Goal: Information Seeking & Learning: Learn about a topic

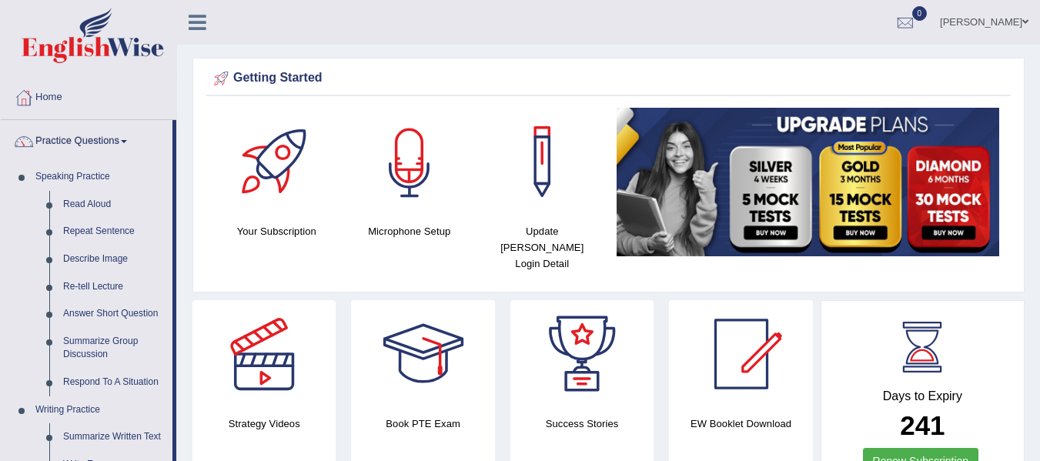
drag, startPoint x: 326, startPoint y: 497, endPoint x: 0, endPoint y: 497, distance: 325.7
click at [0, 460] on html "Toggle navigation Home Practice Questions Speaking Practice Read Aloud Repeat S…" at bounding box center [520, 230] width 1040 height 461
click at [115, 228] on link "Repeat Sentence" at bounding box center [114, 232] width 116 height 28
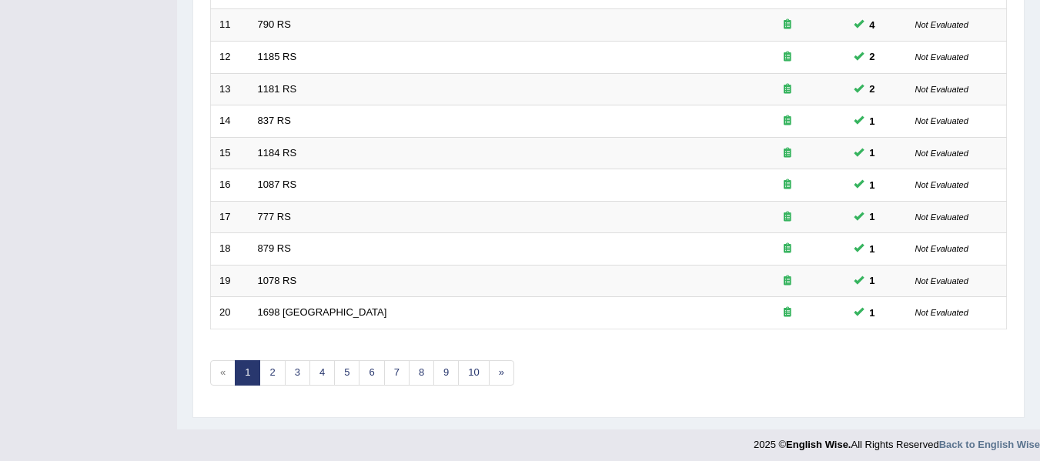
scroll to position [558, 0]
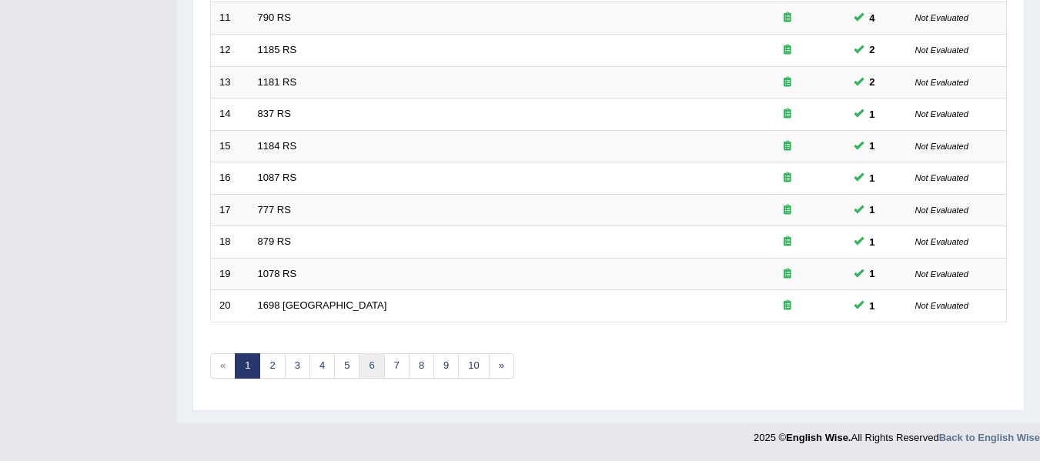
click at [367, 369] on link "6" at bounding box center [371, 365] width 25 height 25
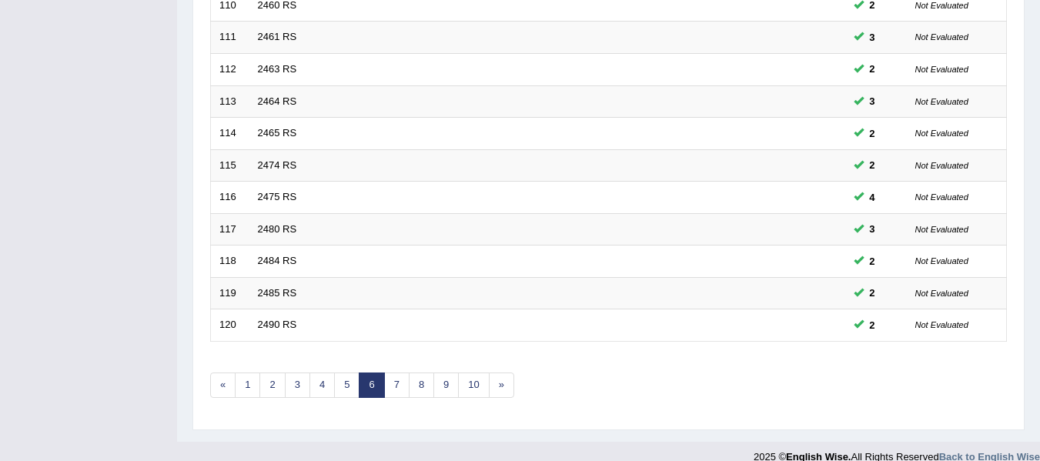
scroll to position [558, 0]
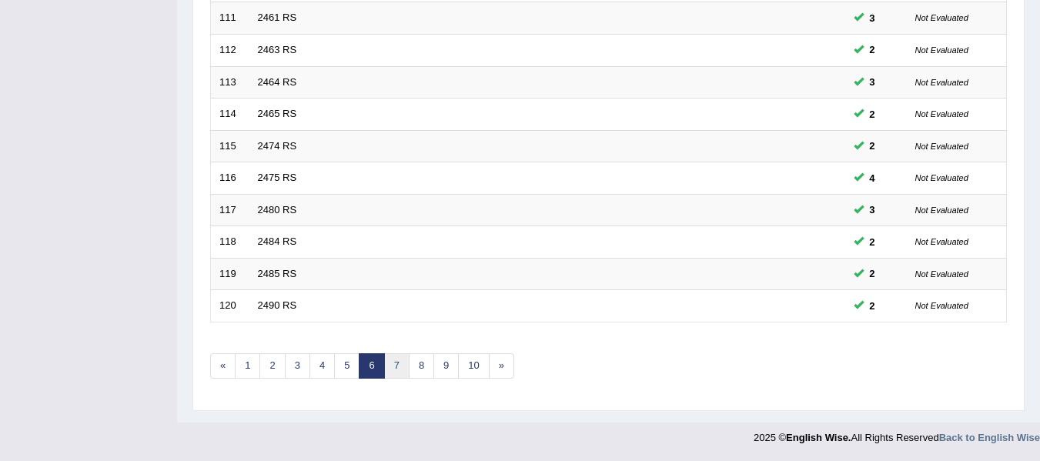
click at [390, 366] on link "7" at bounding box center [396, 365] width 25 height 25
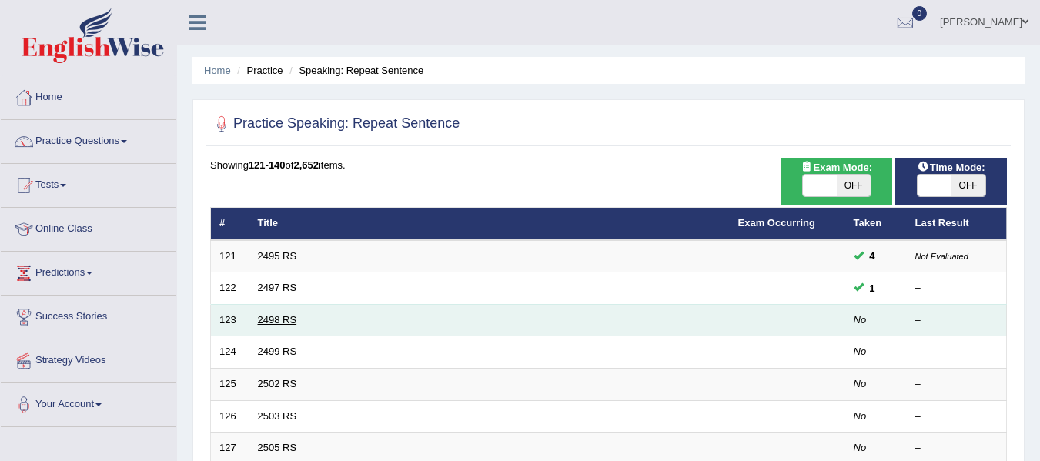
click at [277, 317] on link "2498 RS" at bounding box center [277, 320] width 39 height 12
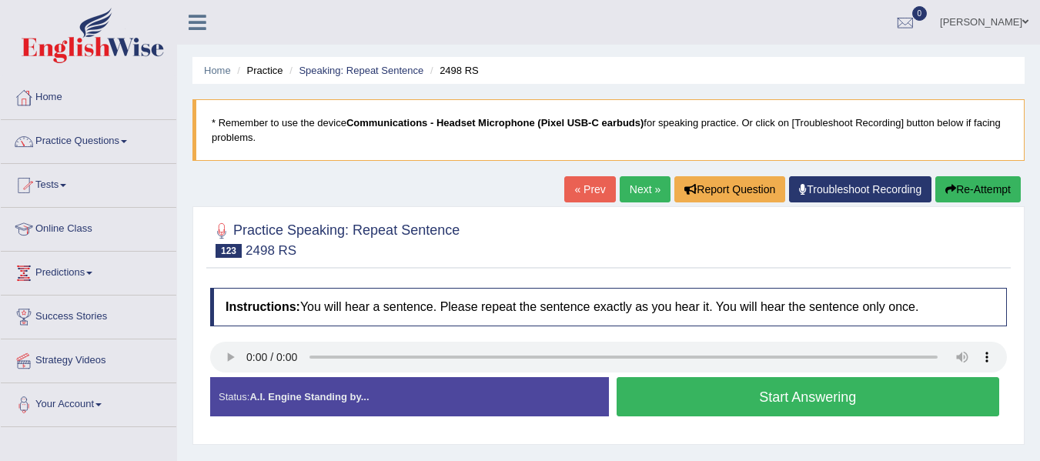
click at [753, 397] on button "Start Answering" at bounding box center [808, 396] width 383 height 39
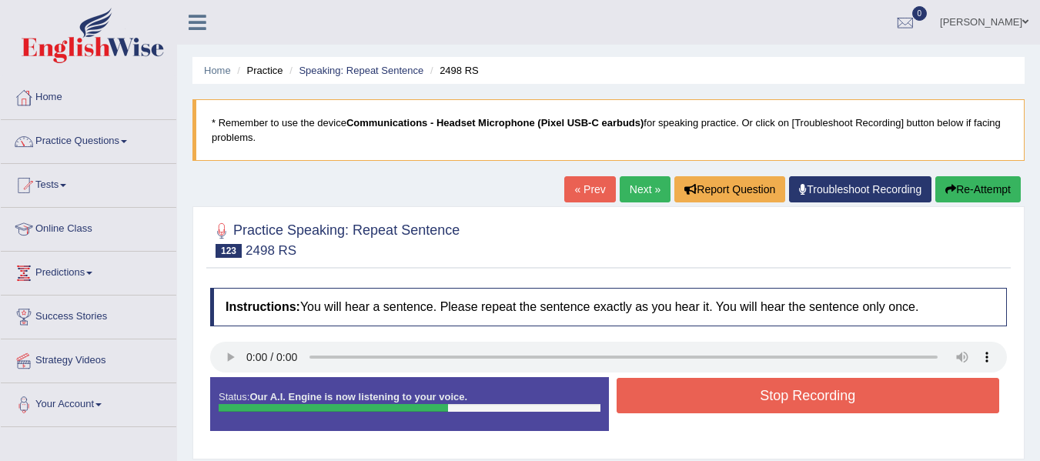
click at [812, 401] on button "Stop Recording" at bounding box center [808, 395] width 383 height 35
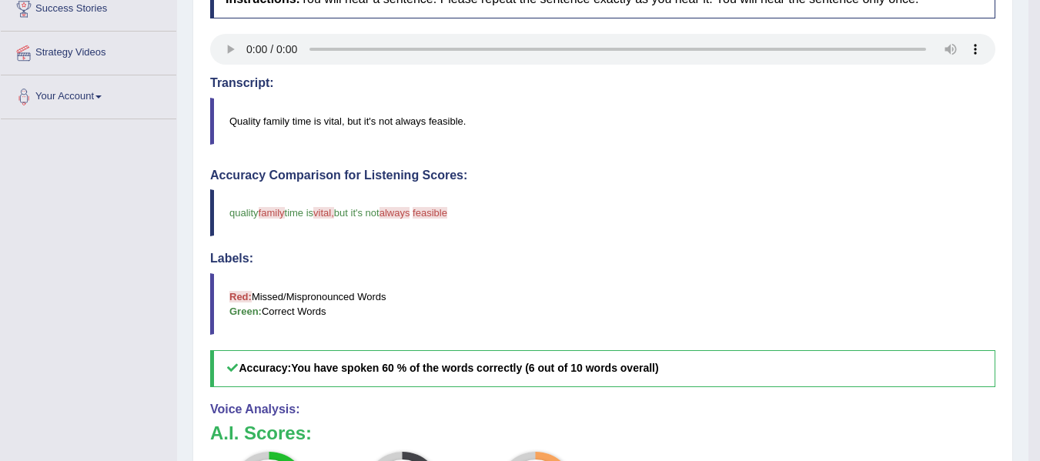
scroll to position [132, 0]
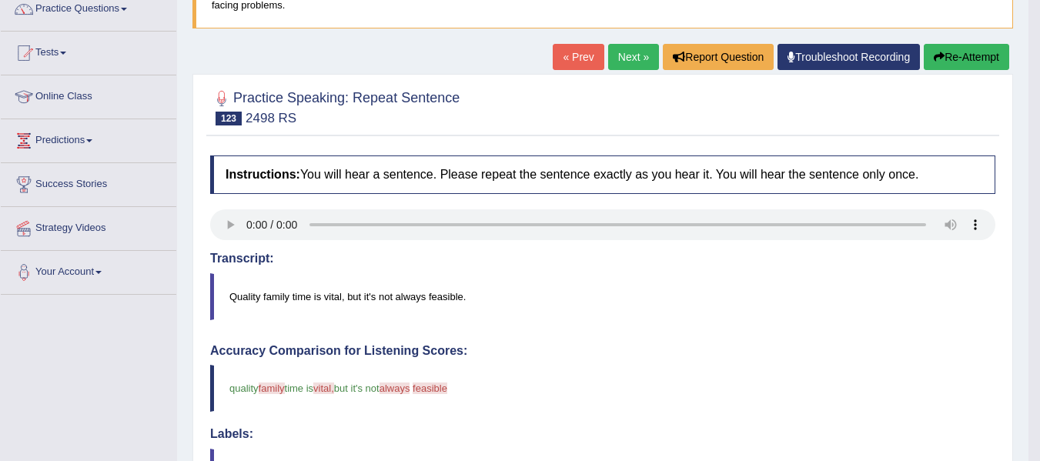
click at [638, 58] on link "Next »" at bounding box center [633, 57] width 51 height 26
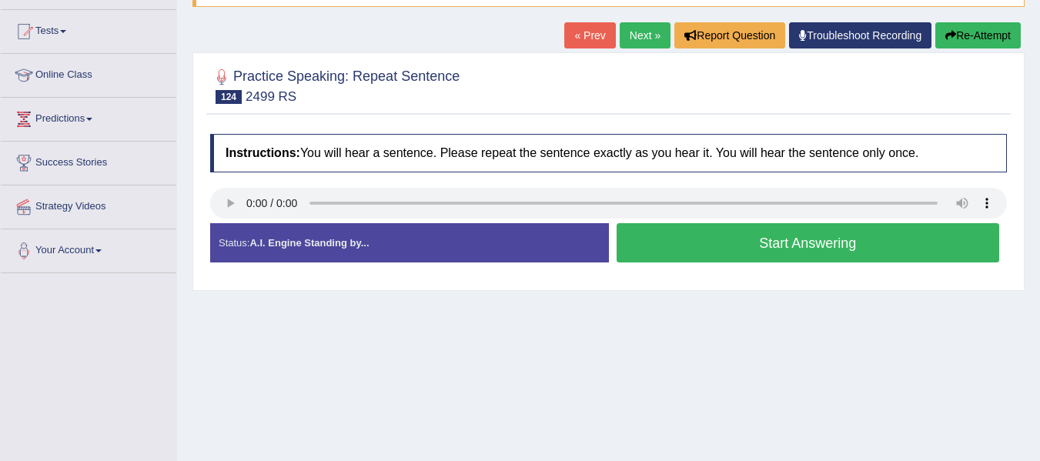
click at [794, 243] on button "Start Answering" at bounding box center [808, 242] width 383 height 39
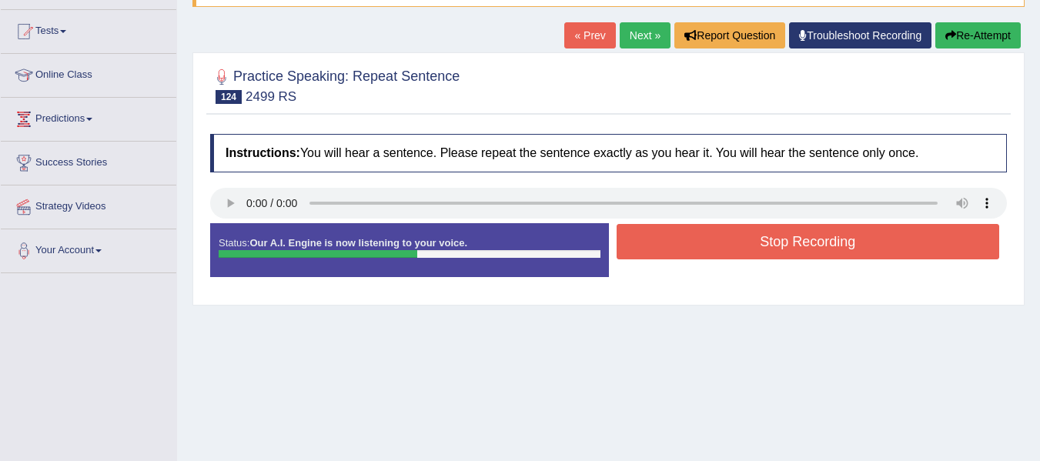
click at [797, 243] on button "Stop Recording" at bounding box center [808, 241] width 383 height 35
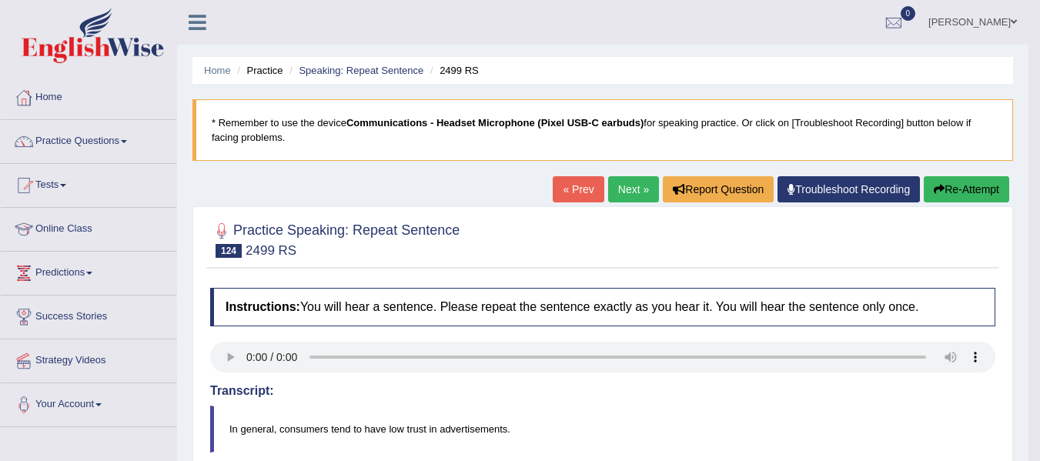
click at [624, 185] on link "Next »" at bounding box center [633, 189] width 51 height 26
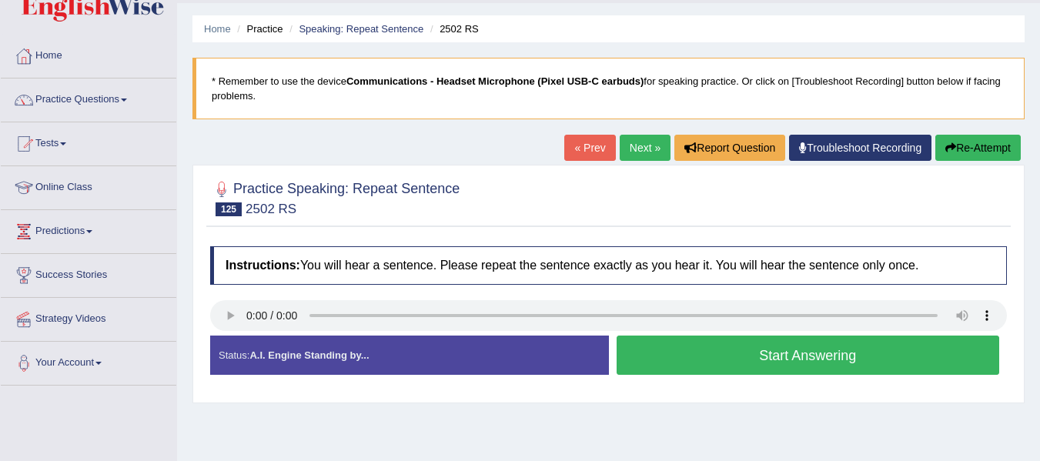
scroll to position [77, 0]
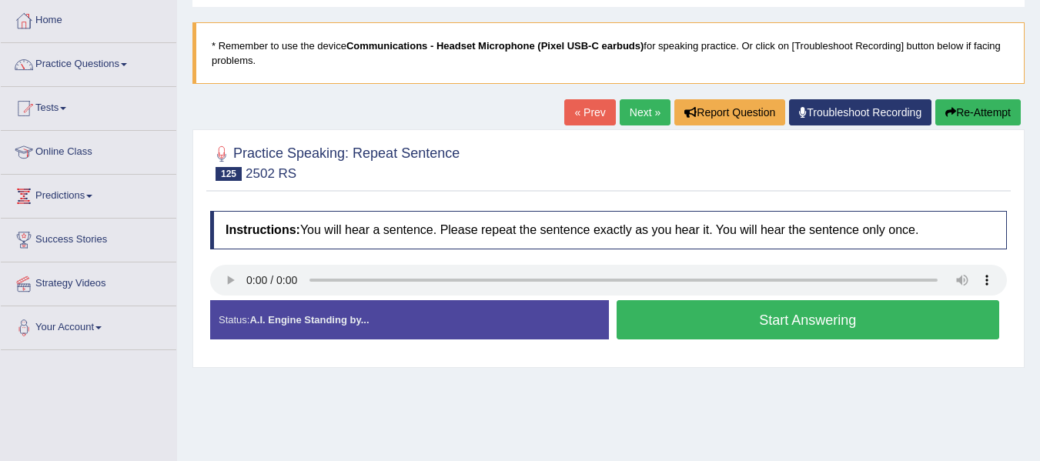
click at [829, 316] on button "Start Answering" at bounding box center [808, 319] width 383 height 39
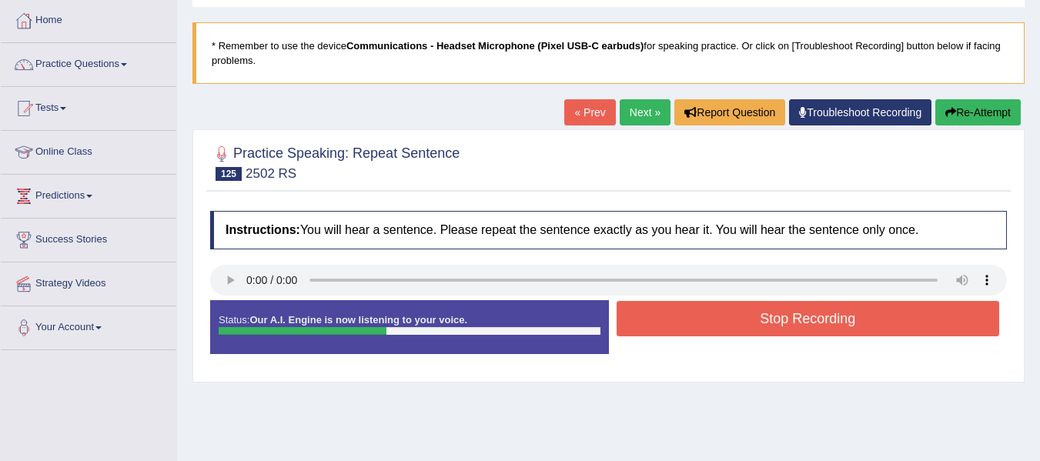
click at [832, 316] on button "Stop Recording" at bounding box center [808, 318] width 383 height 35
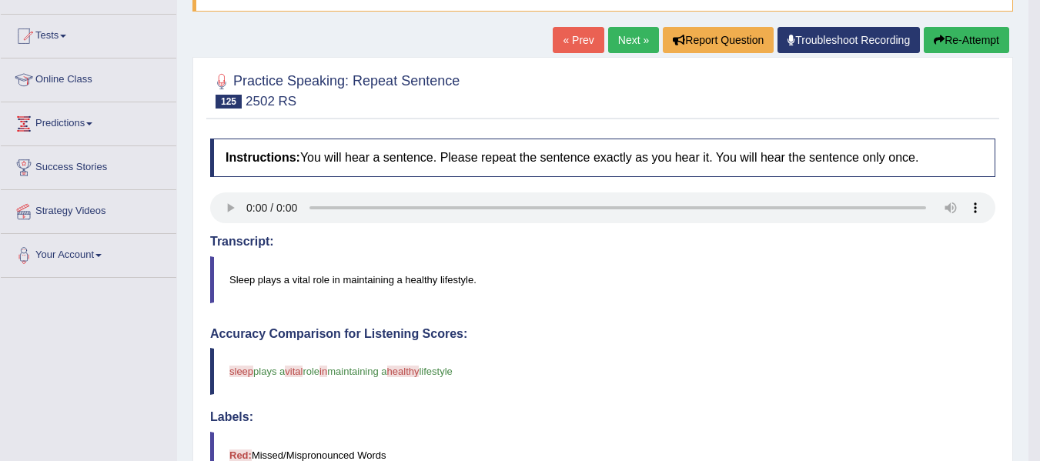
scroll to position [0, 0]
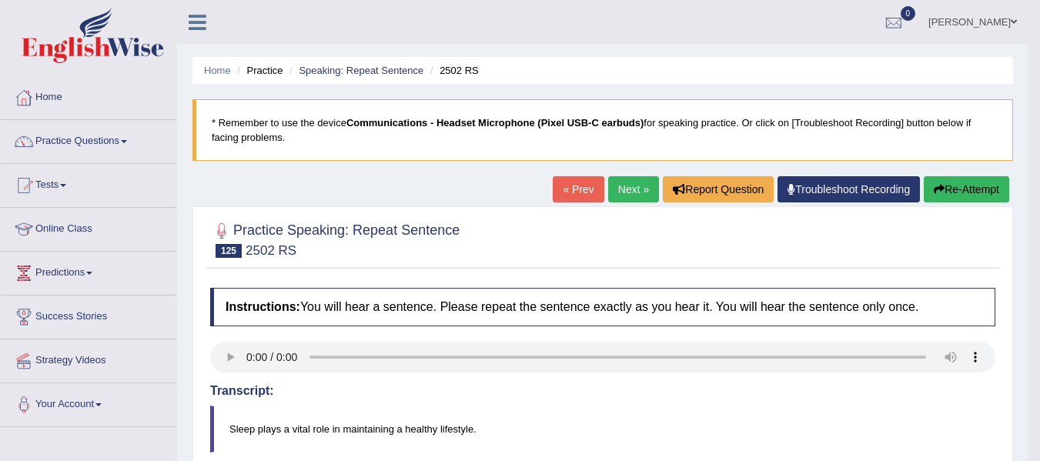
click at [609, 196] on link "Next »" at bounding box center [633, 189] width 51 height 26
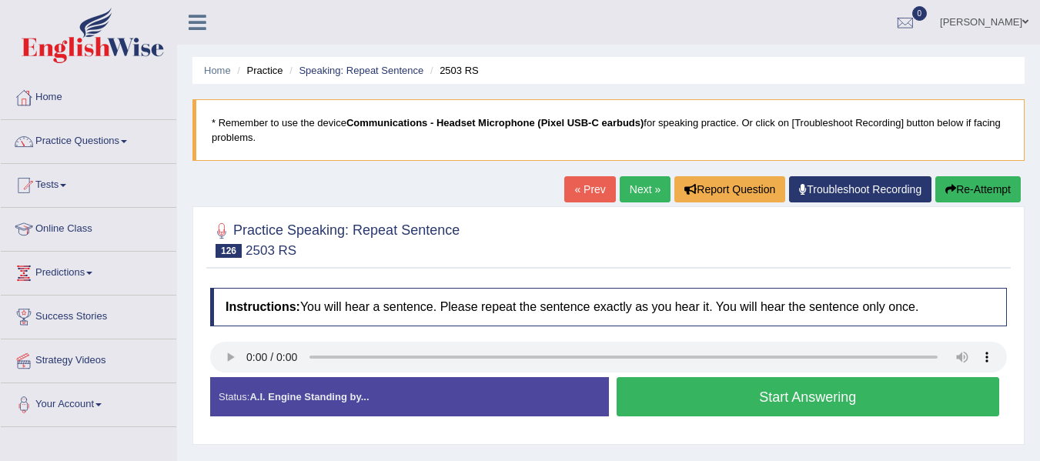
click at [728, 393] on button "Start Answering" at bounding box center [808, 396] width 383 height 39
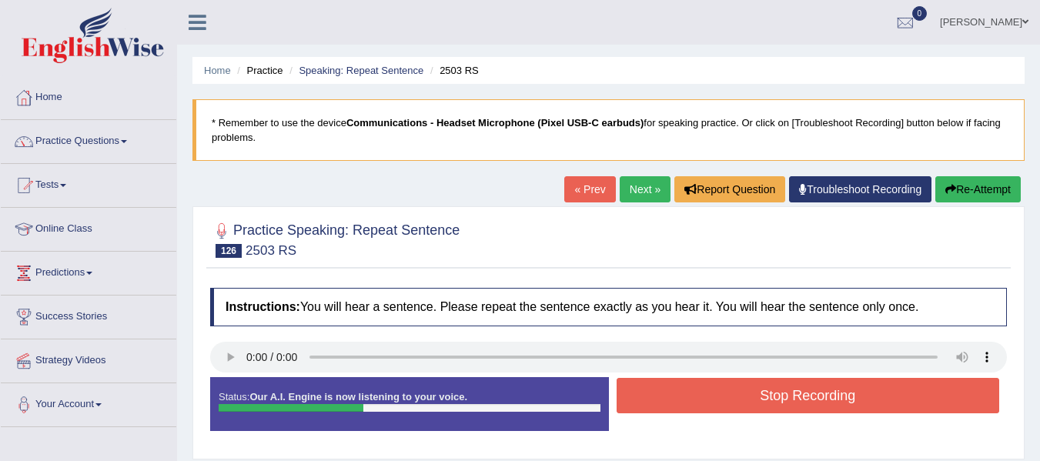
click at [972, 180] on button "Re-Attempt" at bounding box center [978, 189] width 85 height 26
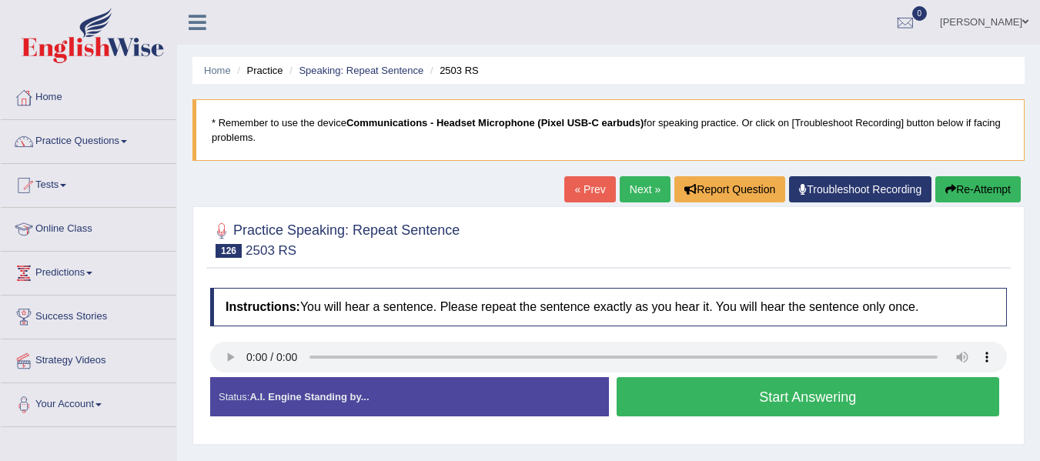
click at [831, 385] on button "Start Answering" at bounding box center [808, 396] width 383 height 39
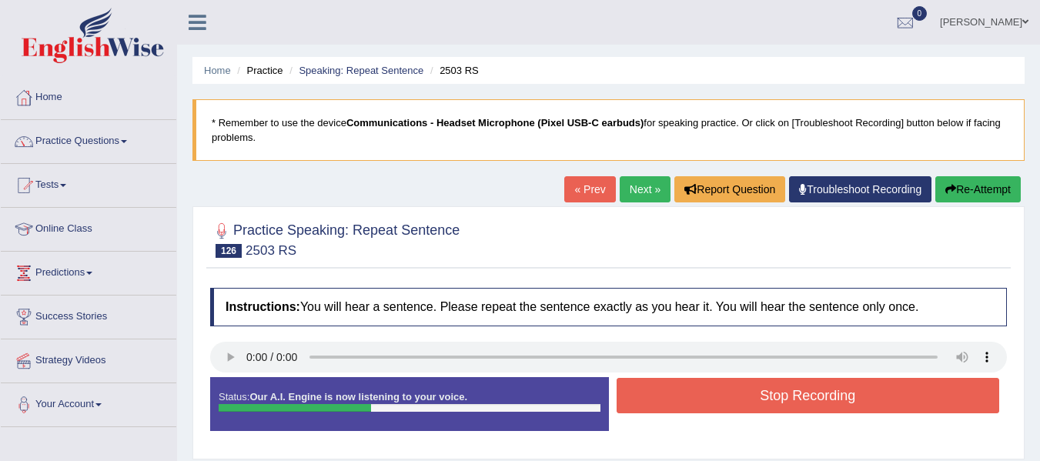
click at [835, 392] on button "Stop Recording" at bounding box center [808, 395] width 383 height 35
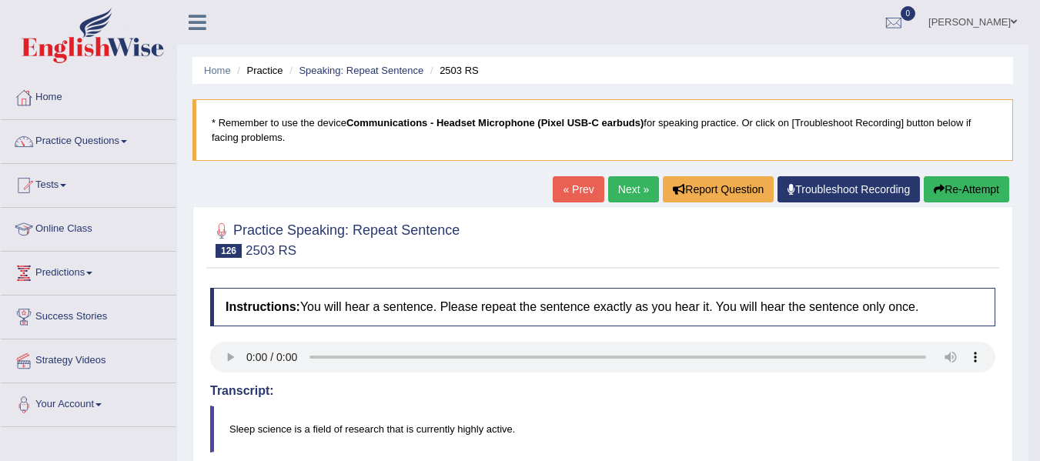
click at [624, 197] on link "Next »" at bounding box center [633, 189] width 51 height 26
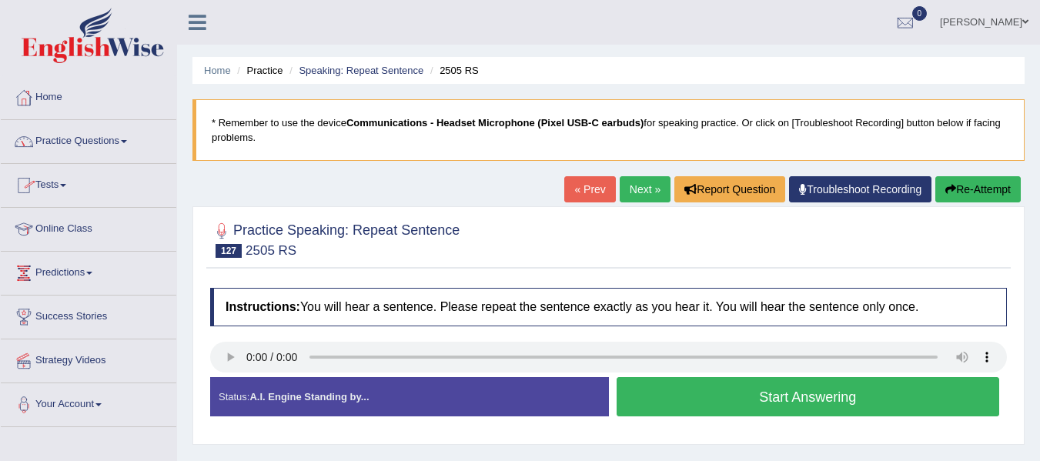
click at [119, 140] on link "Practice Questions" at bounding box center [89, 139] width 176 height 39
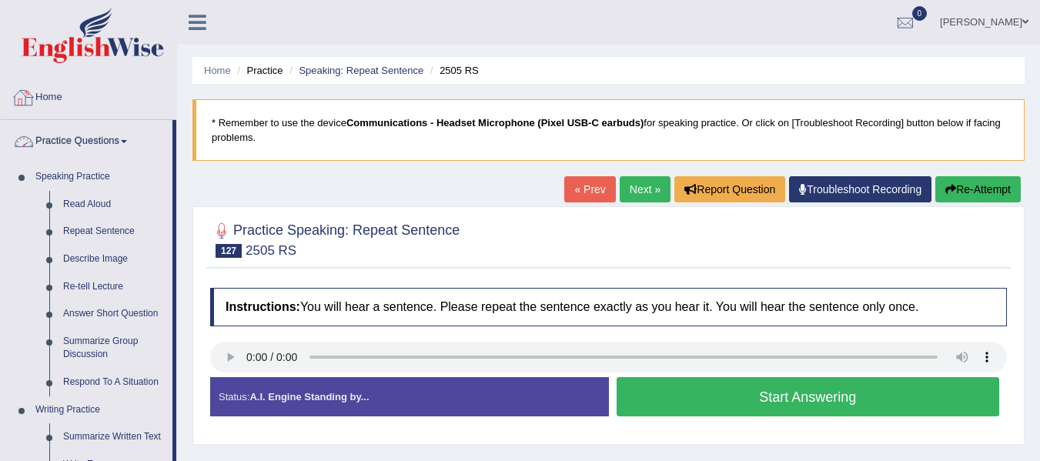
click at [76, 81] on link "Home" at bounding box center [89, 95] width 176 height 39
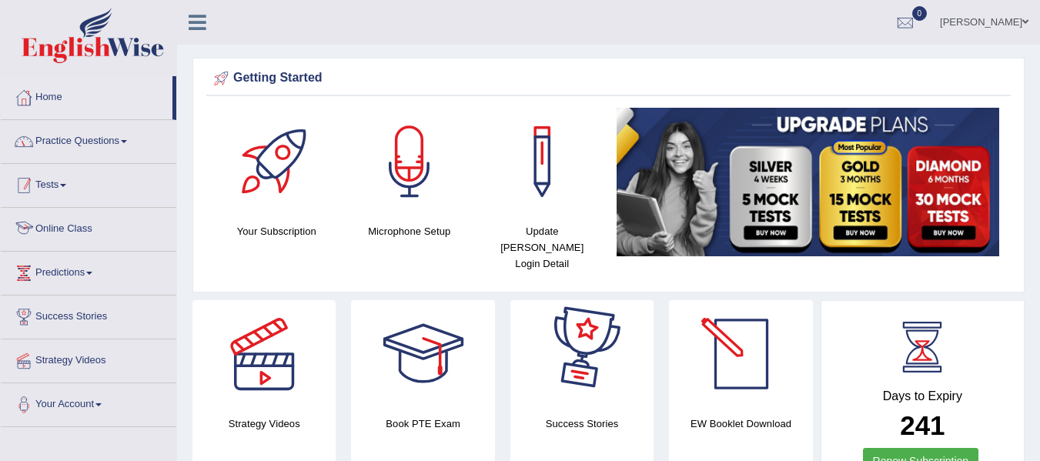
click at [141, 143] on link "Practice Questions" at bounding box center [89, 139] width 176 height 39
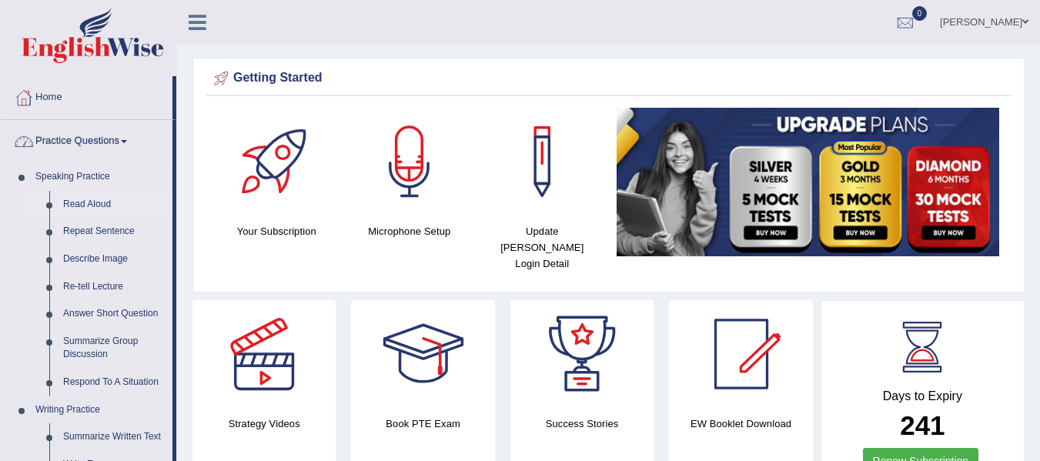
click at [96, 205] on link "Read Aloud" at bounding box center [114, 205] width 116 height 28
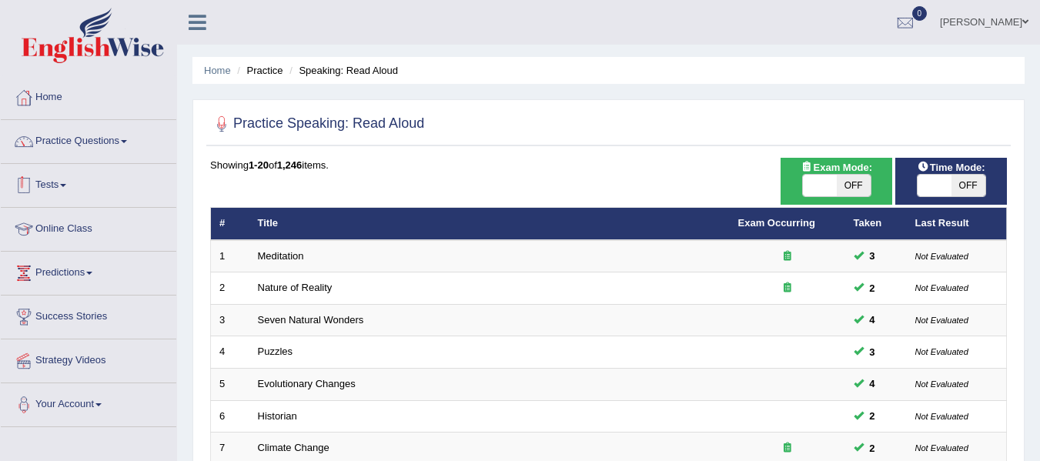
click at [111, 178] on link "Tests" at bounding box center [89, 183] width 176 height 39
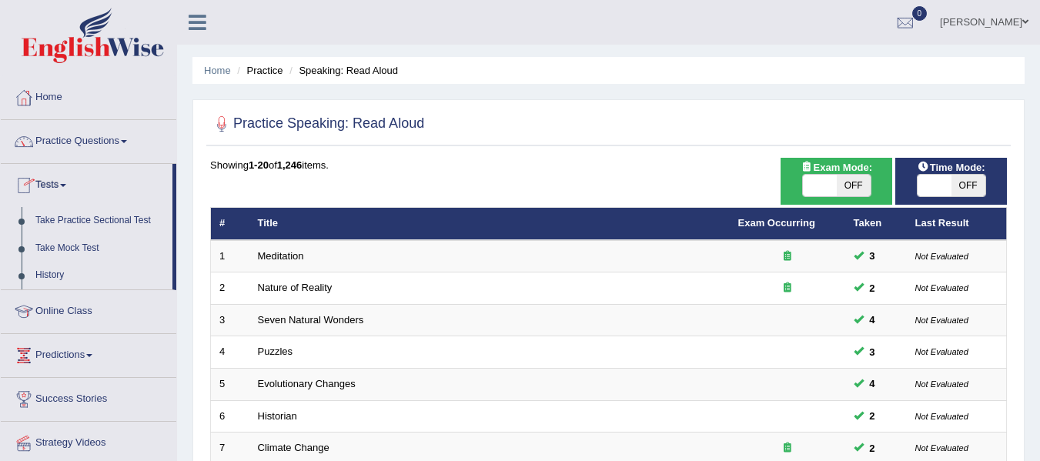
click at [103, 146] on link "Practice Questions" at bounding box center [89, 139] width 176 height 39
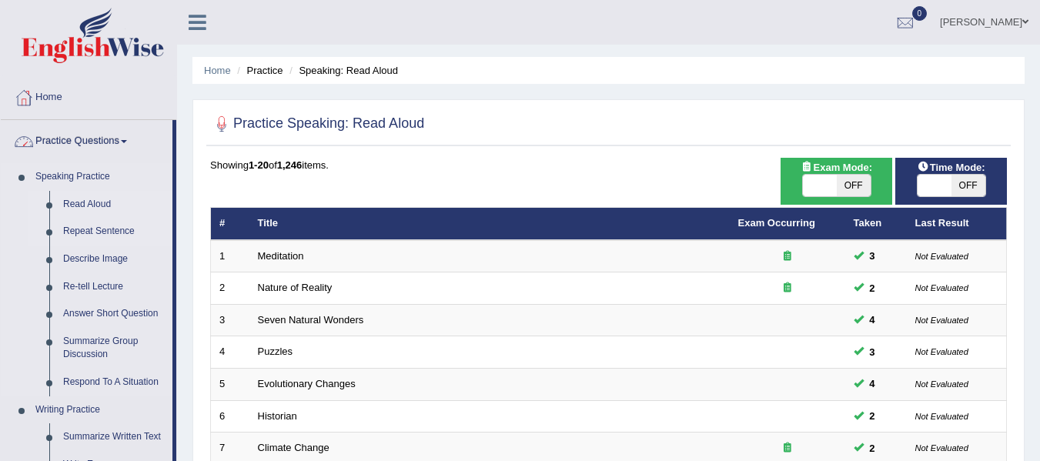
click at [105, 231] on link "Repeat Sentence" at bounding box center [114, 232] width 116 height 28
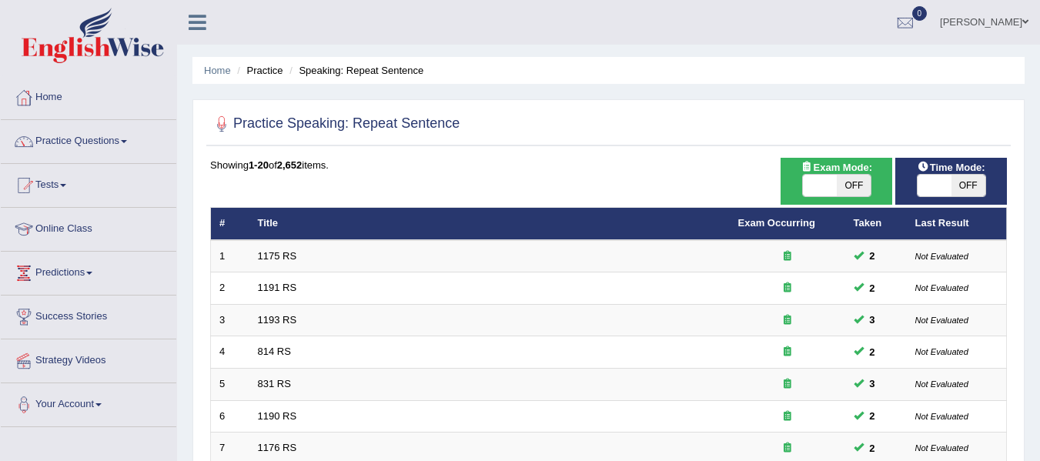
click at [947, 196] on span at bounding box center [935, 186] width 34 height 22
checkbox input "true"
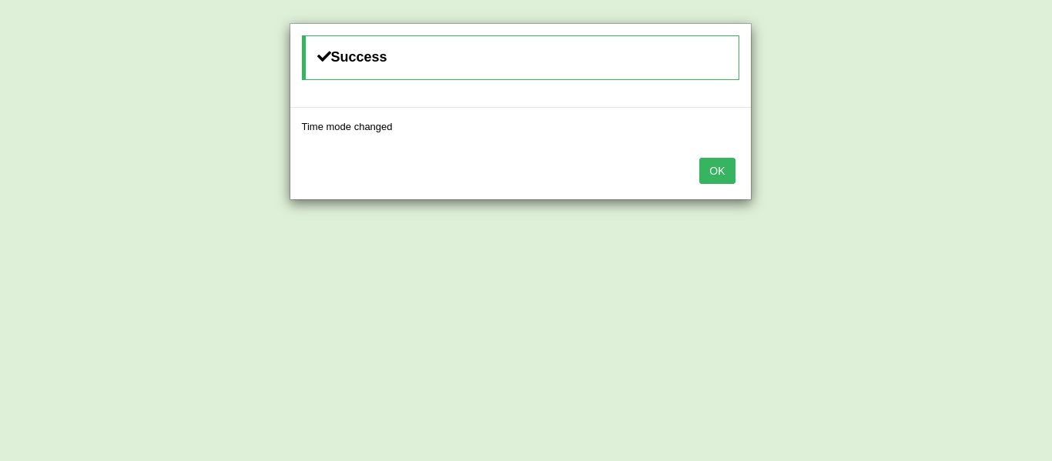
click at [732, 177] on button "OK" at bounding box center [716, 171] width 35 height 26
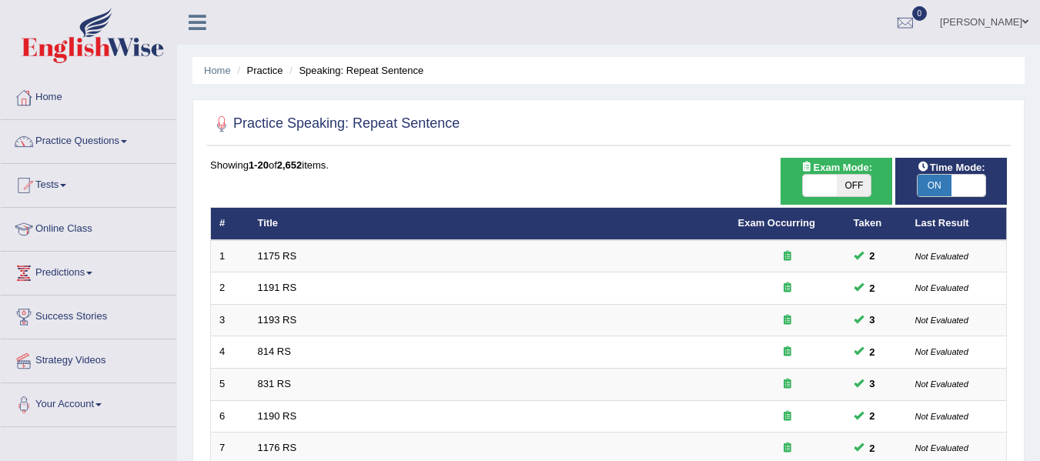
click at [856, 191] on span "OFF" at bounding box center [854, 186] width 34 height 22
checkbox input "true"
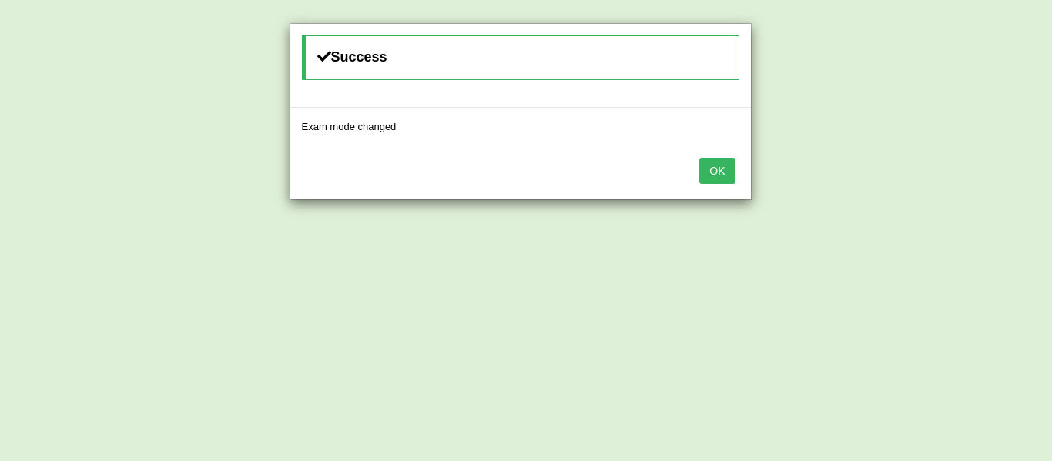
click at [715, 178] on button "OK" at bounding box center [716, 171] width 35 height 26
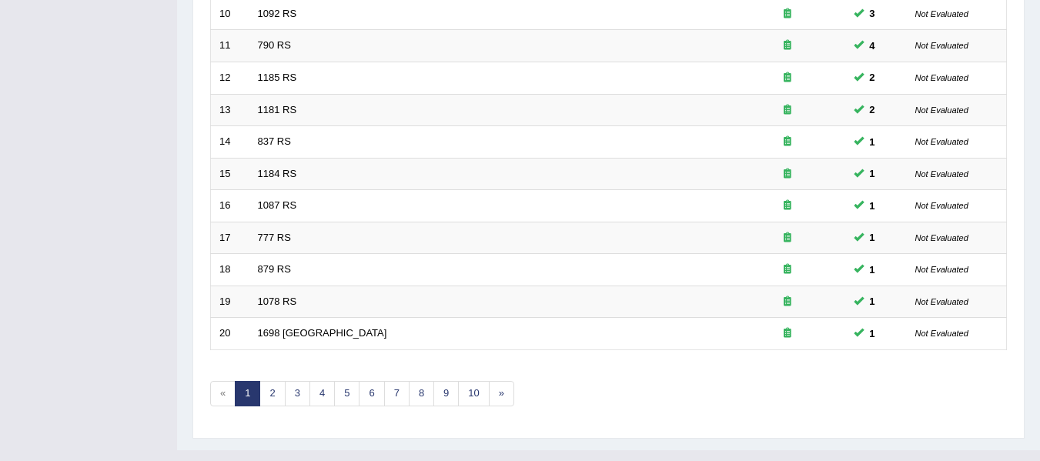
scroll to position [539, 0]
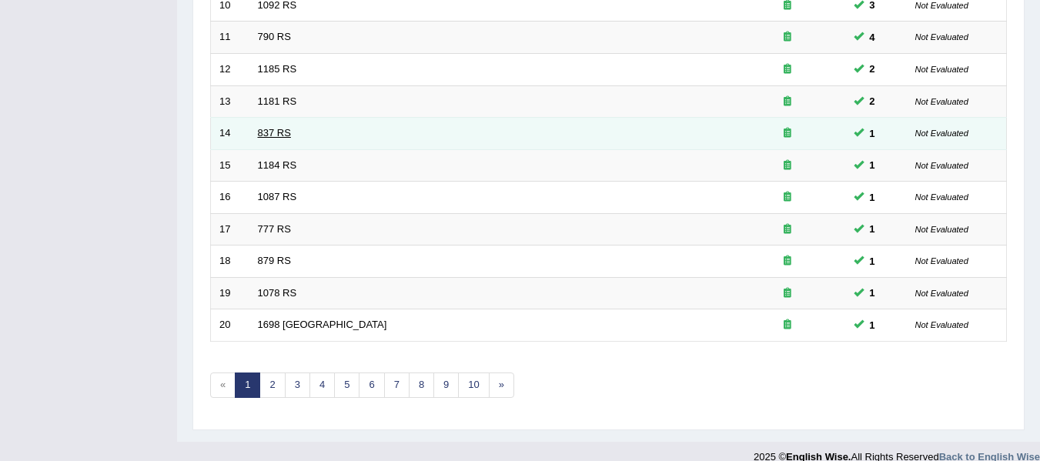
click at [279, 133] on link "837 RS" at bounding box center [274, 133] width 33 height 12
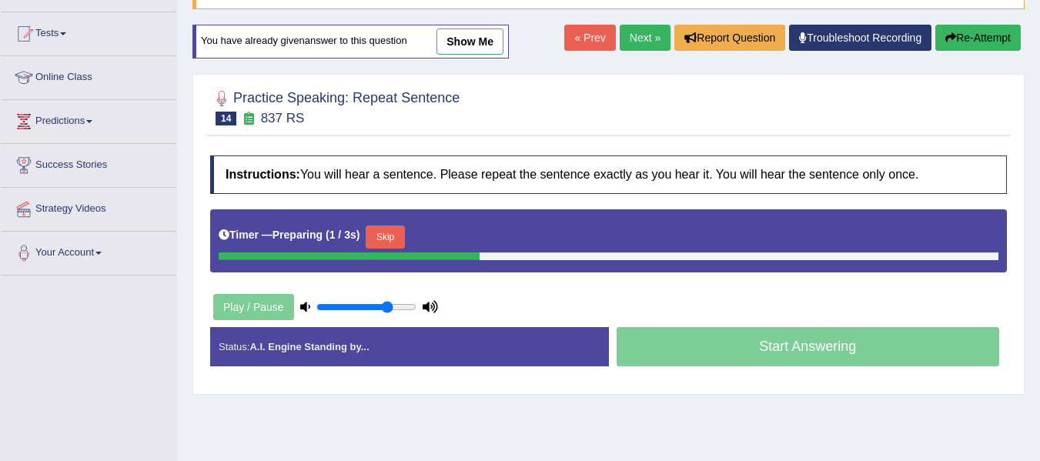
scroll to position [231, 0]
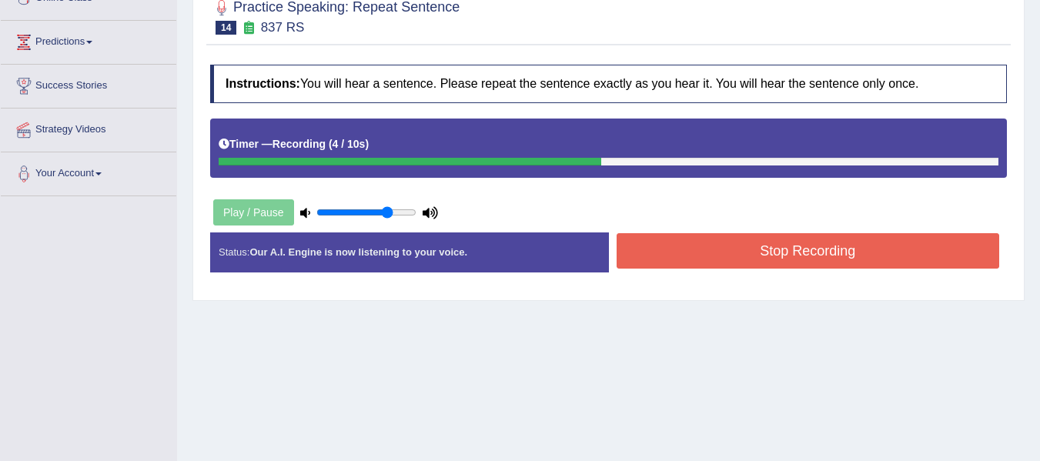
click at [920, 243] on button "Stop Recording" at bounding box center [808, 250] width 383 height 35
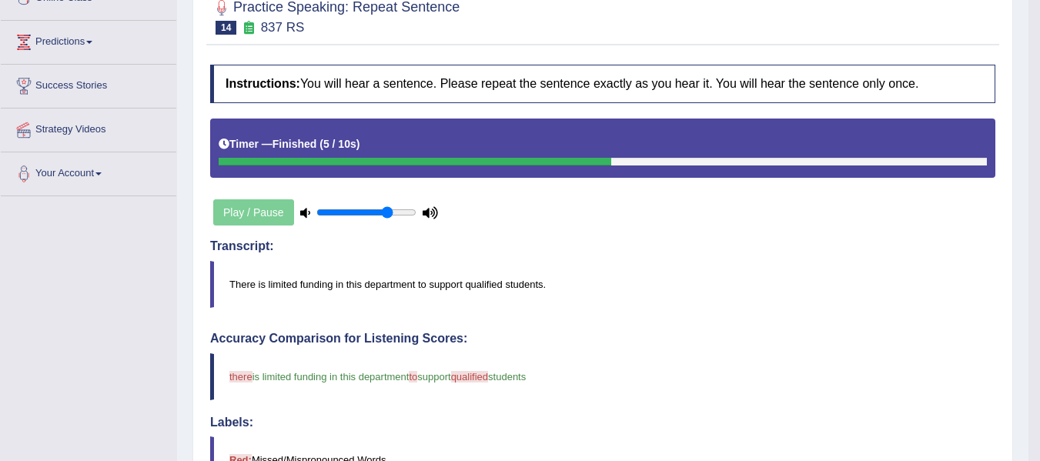
scroll to position [0, 0]
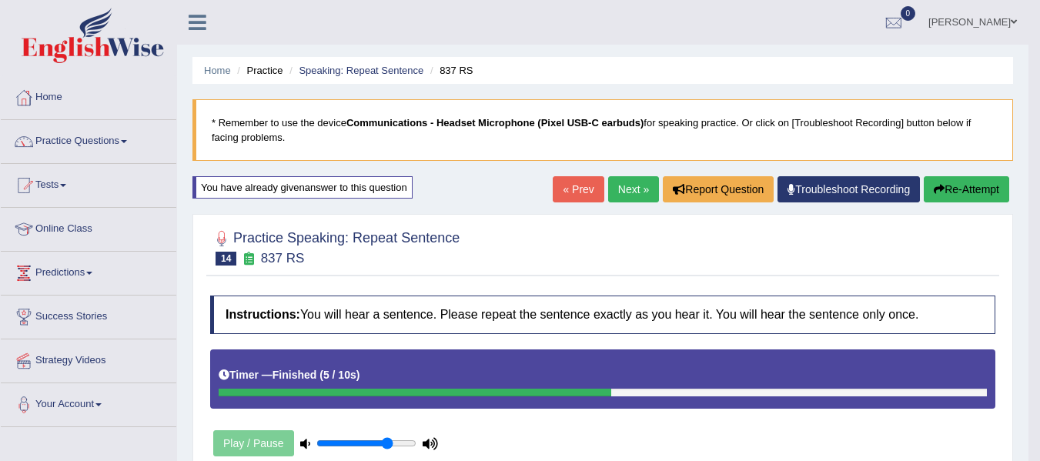
click at [635, 192] on link "Next »" at bounding box center [633, 189] width 51 height 26
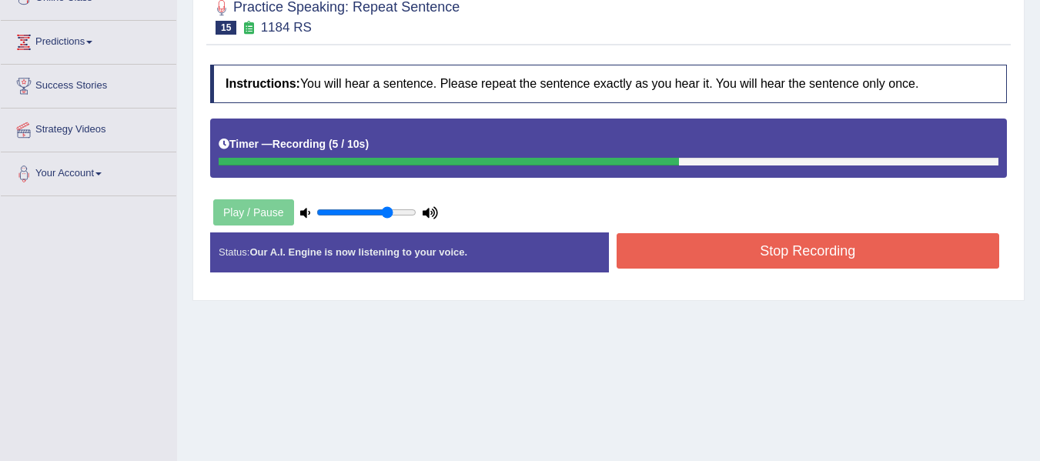
click at [909, 263] on button "Stop Recording" at bounding box center [808, 250] width 383 height 35
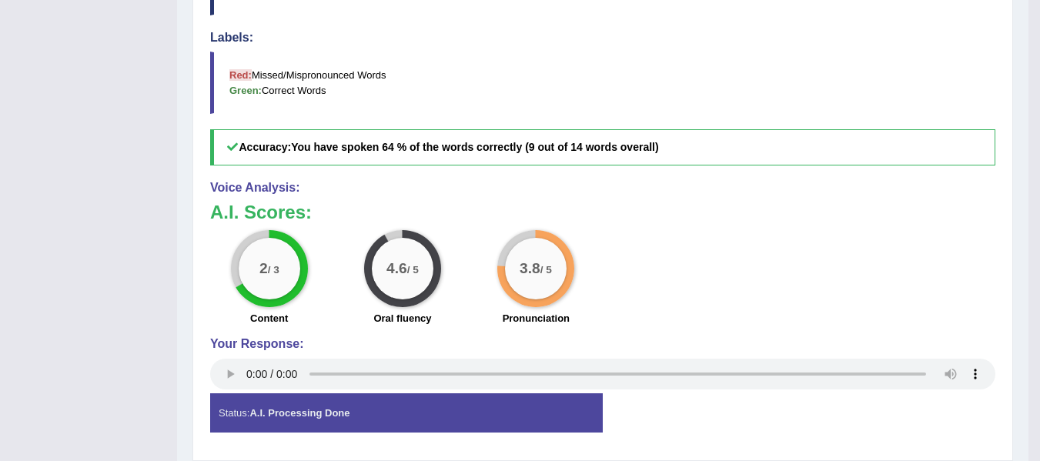
scroll to position [77, 0]
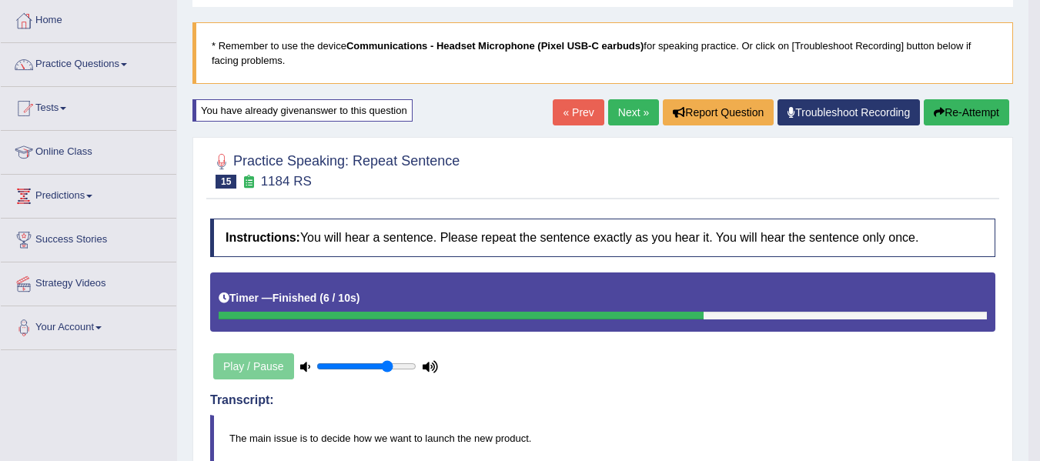
click at [620, 116] on link "Next »" at bounding box center [633, 112] width 51 height 26
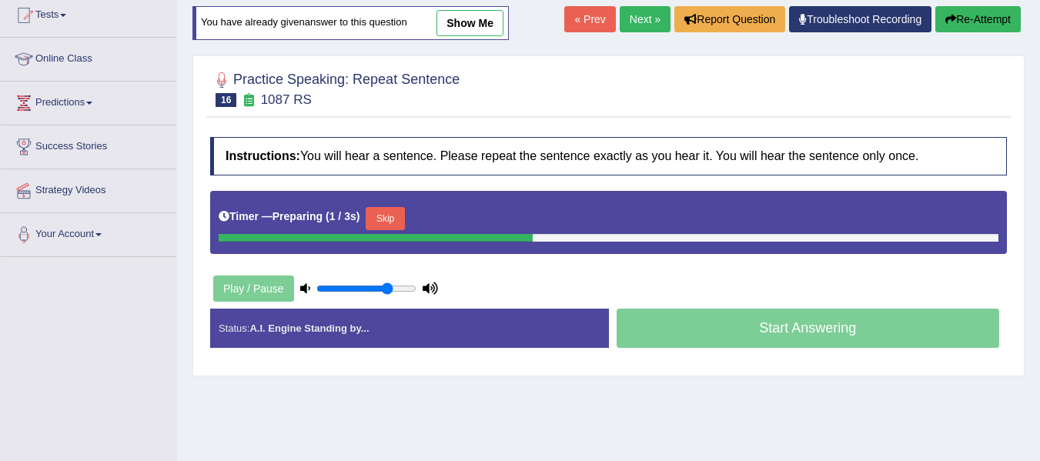
scroll to position [231, 0]
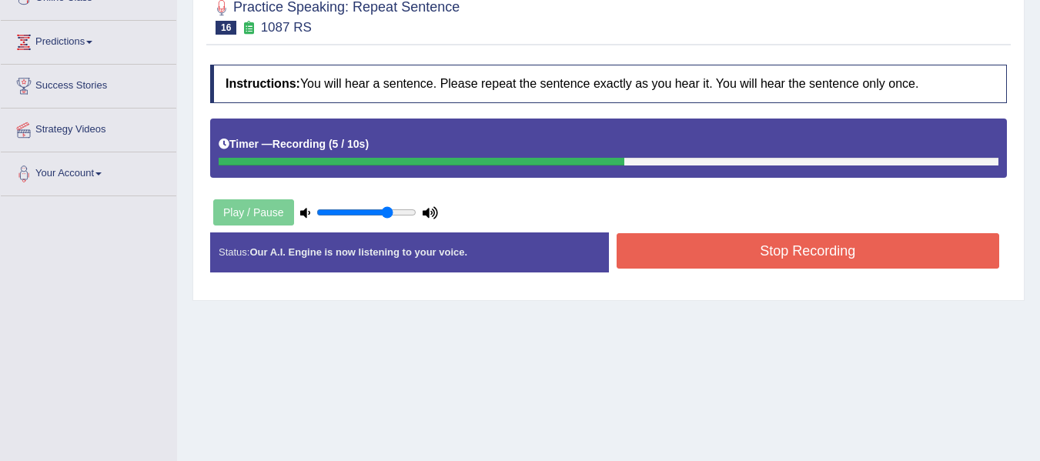
click at [674, 266] on button "Stop Recording" at bounding box center [808, 250] width 383 height 35
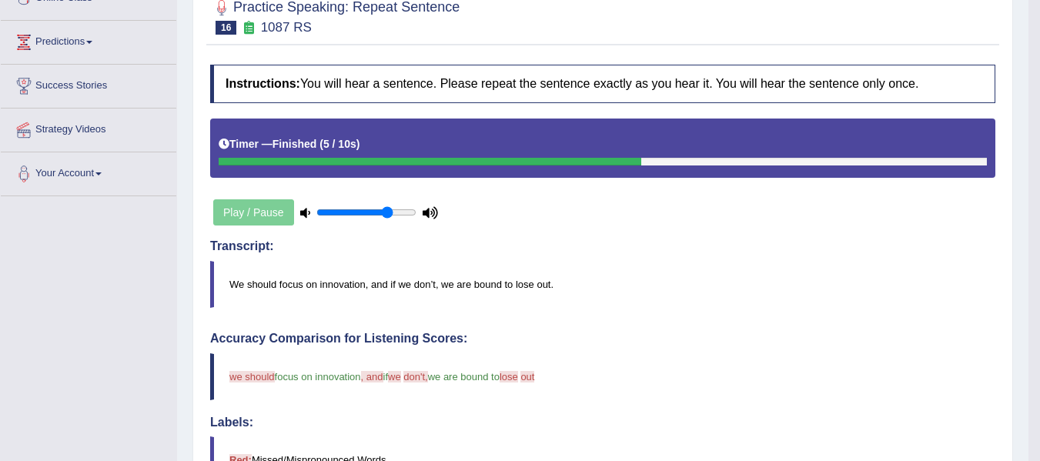
scroll to position [0, 0]
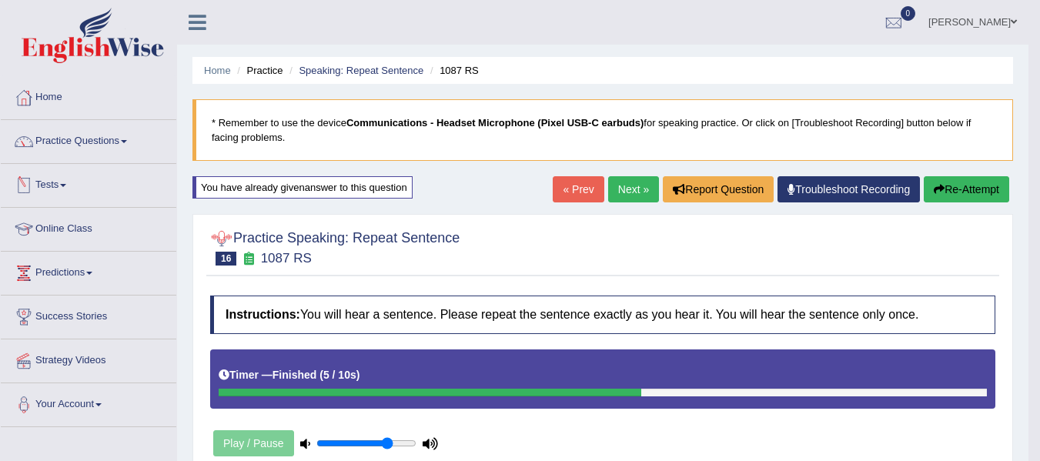
click at [75, 170] on link "Tests" at bounding box center [89, 183] width 176 height 39
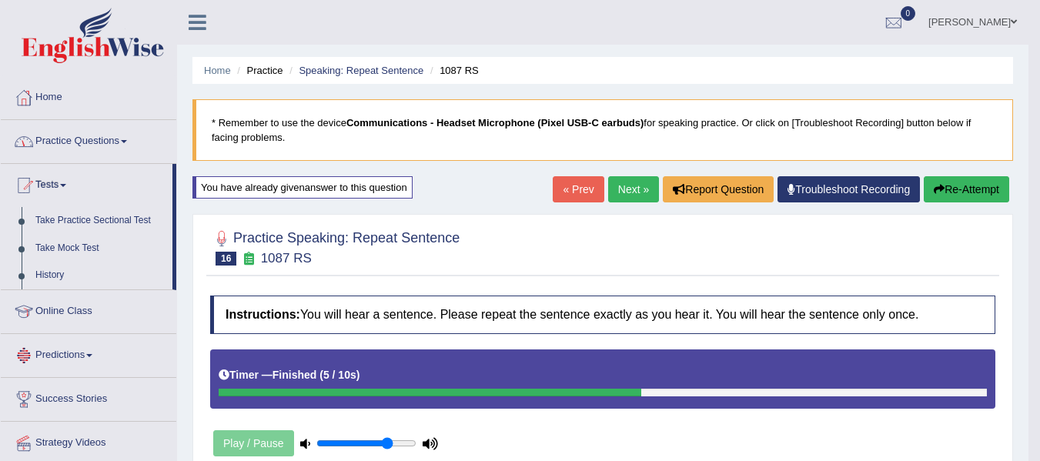
click at [106, 149] on link "Practice Questions" at bounding box center [89, 139] width 176 height 39
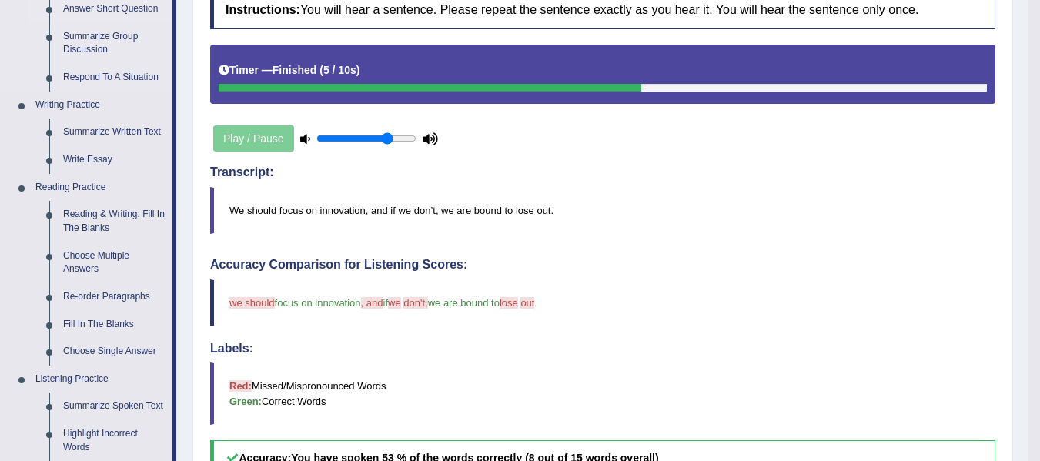
scroll to position [308, 0]
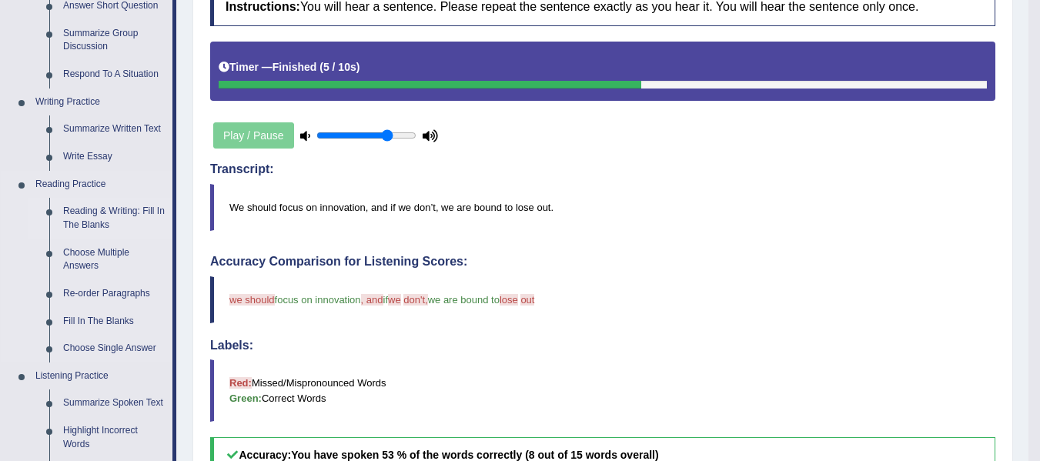
click at [112, 213] on link "Reading & Writing: Fill In The Blanks" at bounding box center [114, 218] width 116 height 41
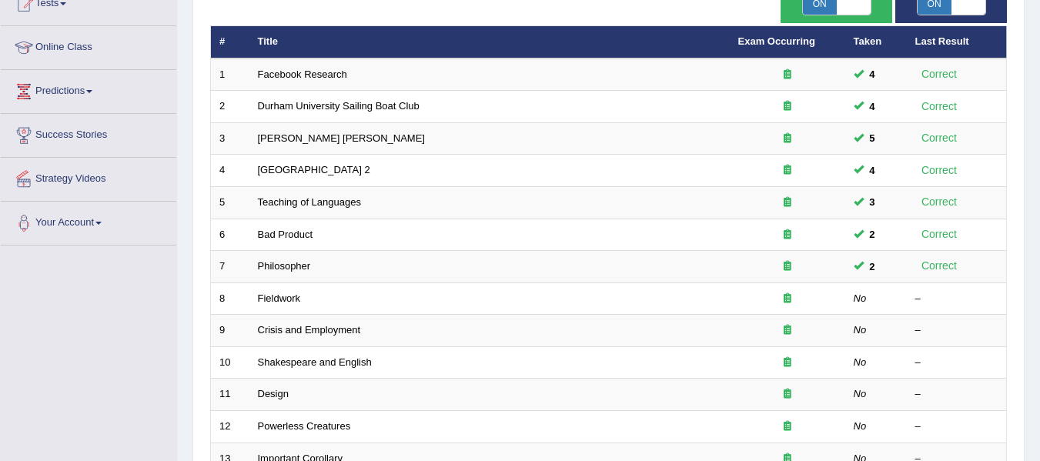
scroll to position [154, 0]
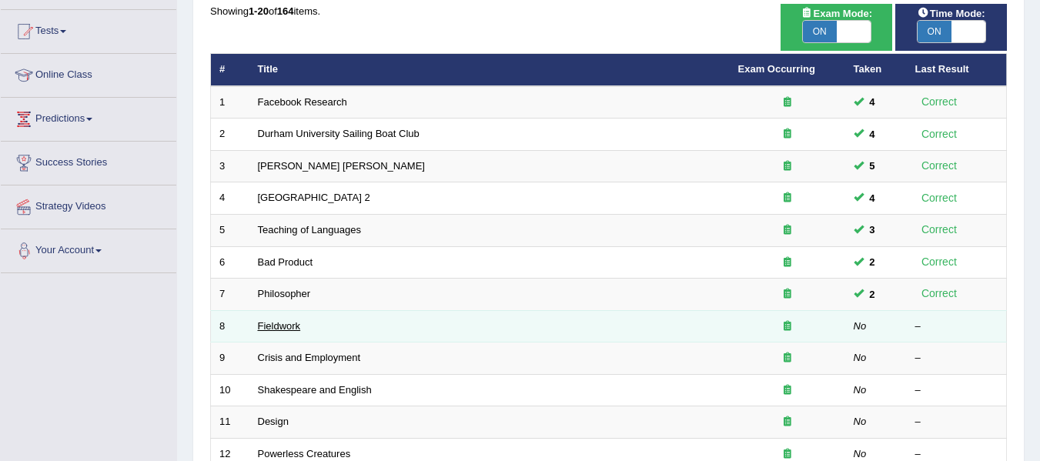
click at [273, 320] on link "Fieldwork" at bounding box center [279, 326] width 43 height 12
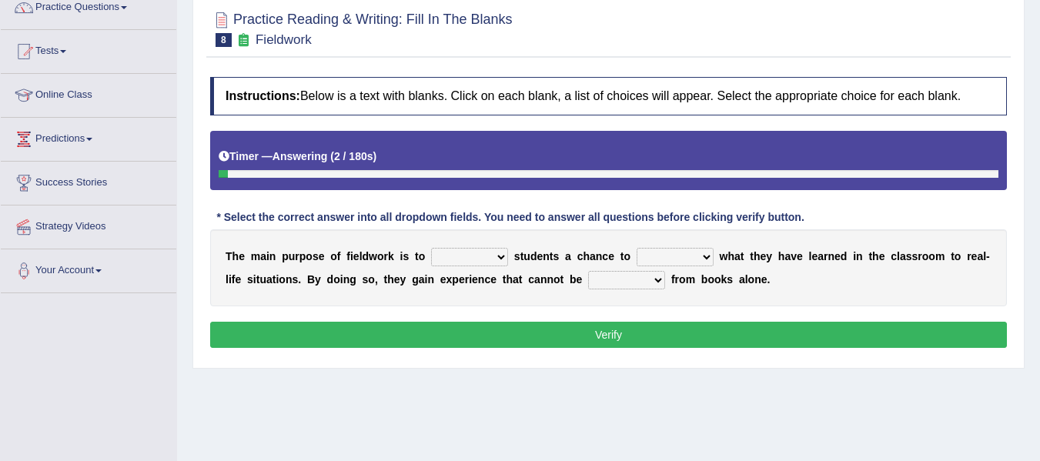
scroll to position [154, 0]
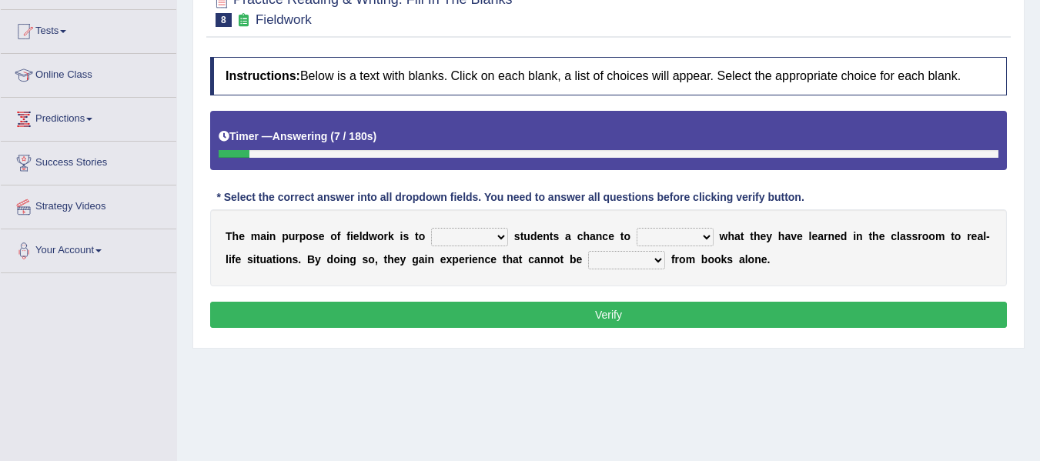
click at [491, 241] on select "resemble stow rave offer" at bounding box center [469, 237] width 77 height 18
click at [444, 241] on select "resemble stow rave offer" at bounding box center [469, 237] width 77 height 18
click at [487, 231] on select "resemble stow rave offer" at bounding box center [469, 237] width 77 height 18
select select "offer"
click at [431, 228] on select "resemble stow rave offer" at bounding box center [469, 237] width 77 height 18
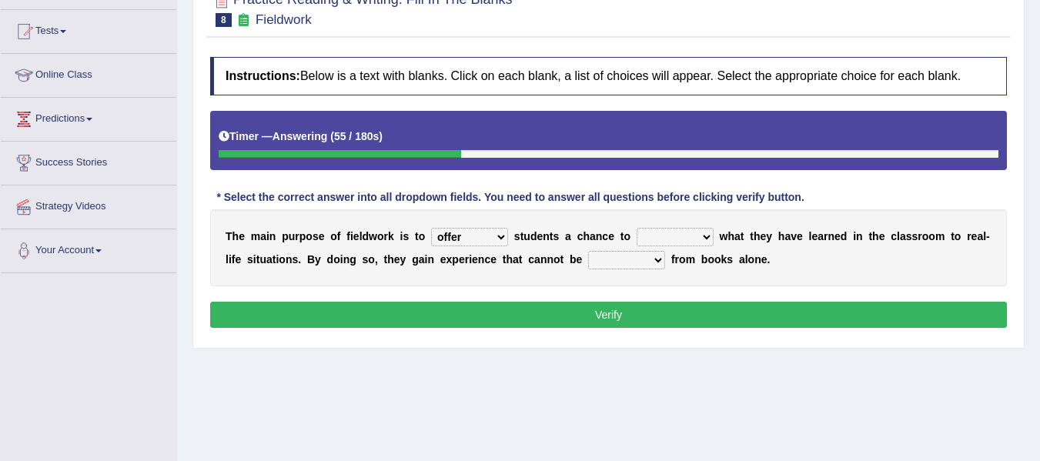
click at [693, 233] on select "compare align apply dismount" at bounding box center [675, 237] width 77 height 18
select select "compare"
click at [637, 228] on select "compare align apply dismount" at bounding box center [675, 237] width 77 height 18
click at [692, 236] on select "compare align apply dismount" at bounding box center [675, 237] width 77 height 18
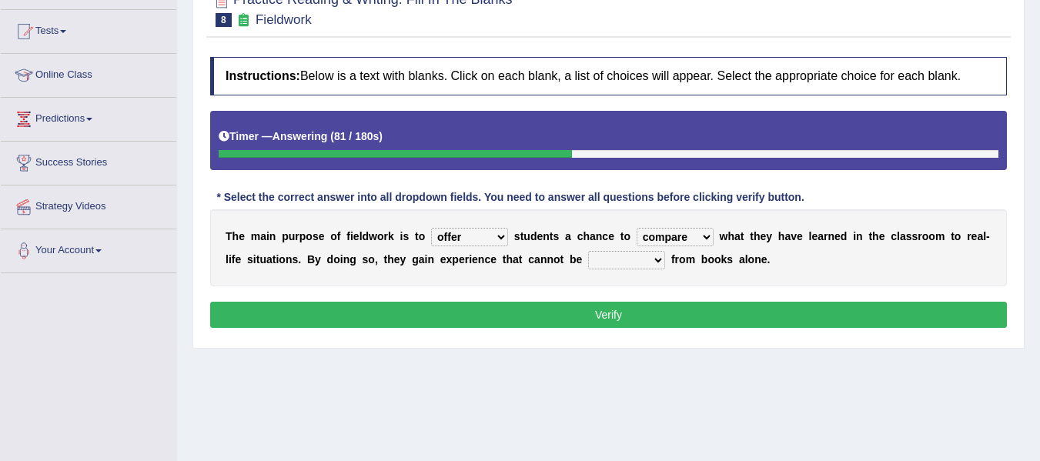
click at [651, 254] on select "originated prepared obtained touted" at bounding box center [626, 260] width 77 height 18
select select "originated"
click at [588, 251] on select "originated prepared obtained touted" at bounding box center [626, 260] width 77 height 18
click at [646, 306] on button "Verify" at bounding box center [608, 315] width 797 height 26
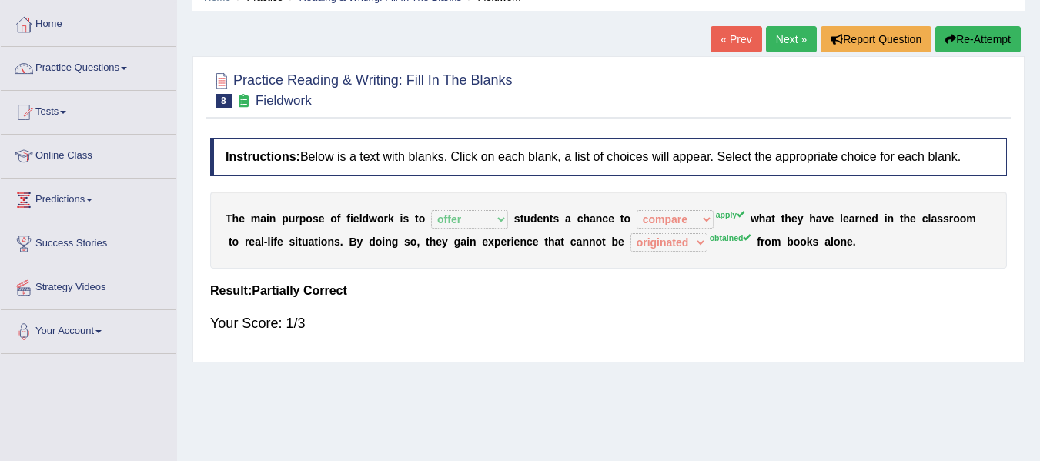
scroll to position [0, 0]
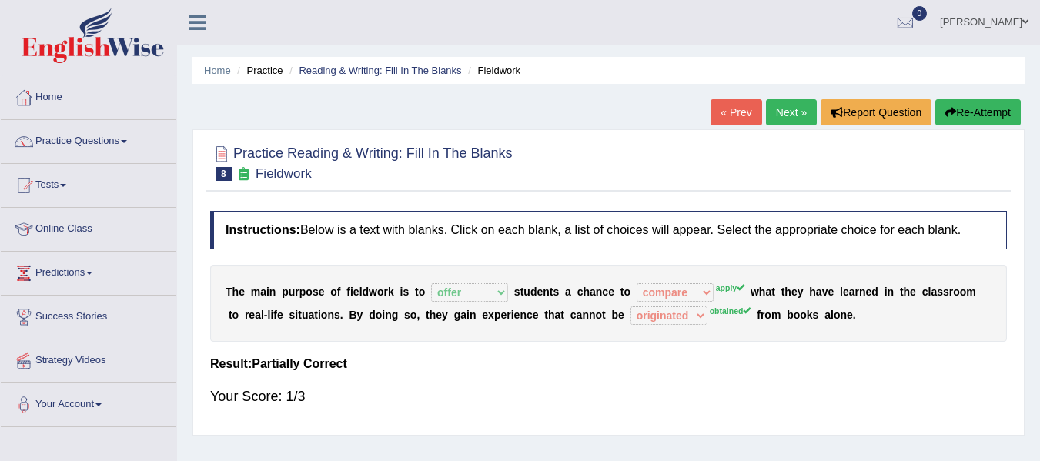
click at [966, 120] on button "Re-Attempt" at bounding box center [978, 112] width 85 height 26
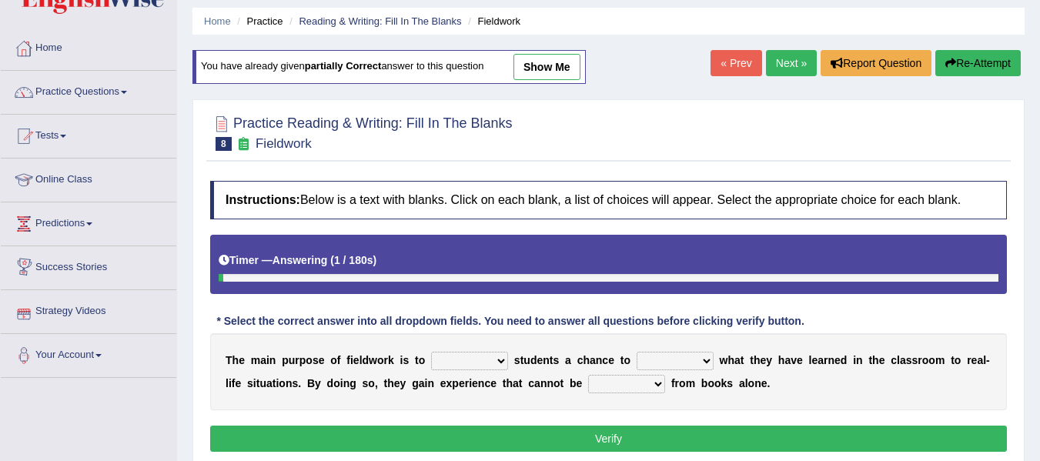
scroll to position [77, 0]
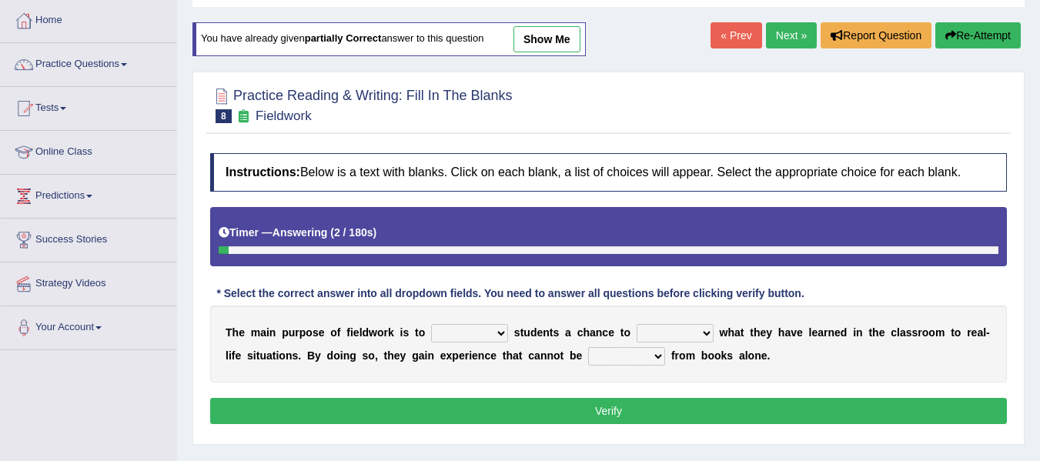
click at [475, 330] on select "resemble stow rave offer" at bounding box center [469, 333] width 77 height 18
select select "offer"
click at [431, 324] on select "resemble stow rave offer" at bounding box center [469, 333] width 77 height 18
click at [680, 337] on select "compare align apply dismount" at bounding box center [675, 333] width 77 height 18
select select "apply"
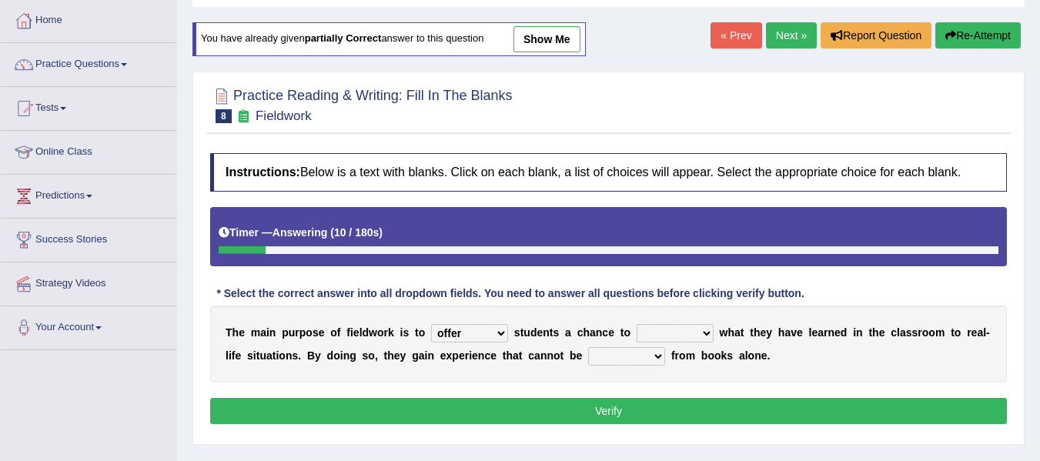
click at [637, 324] on select "compare align apply dismount" at bounding box center [675, 333] width 77 height 18
click at [597, 360] on select "originated prepared obtained touted" at bounding box center [626, 356] width 77 height 18
select select "obtained"
click at [588, 347] on select "originated prepared obtained touted" at bounding box center [626, 356] width 77 height 18
click at [614, 414] on button "Verify" at bounding box center [608, 411] width 797 height 26
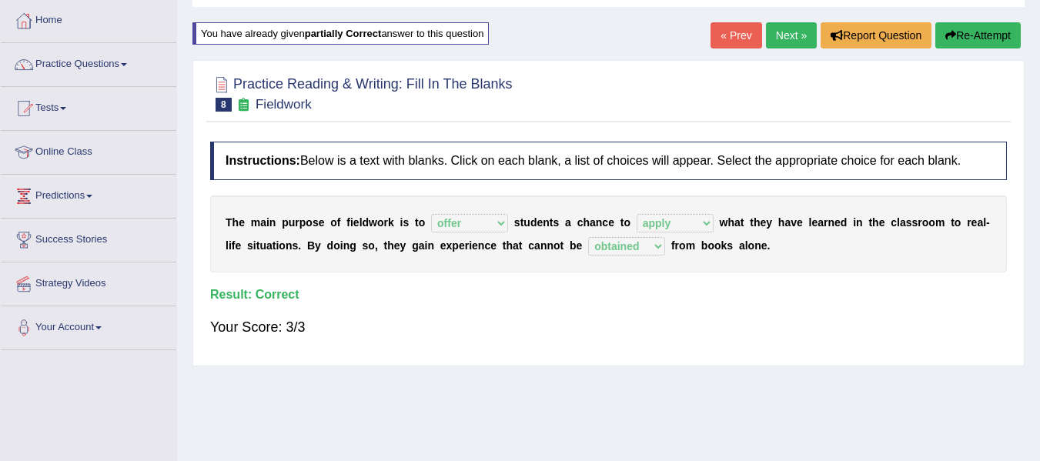
click at [781, 29] on link "Next »" at bounding box center [791, 35] width 51 height 26
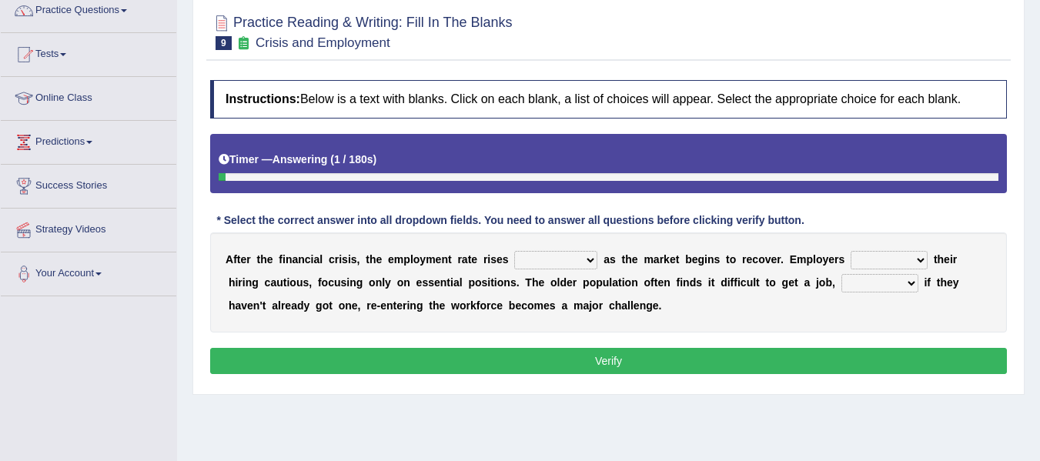
scroll to position [154, 0]
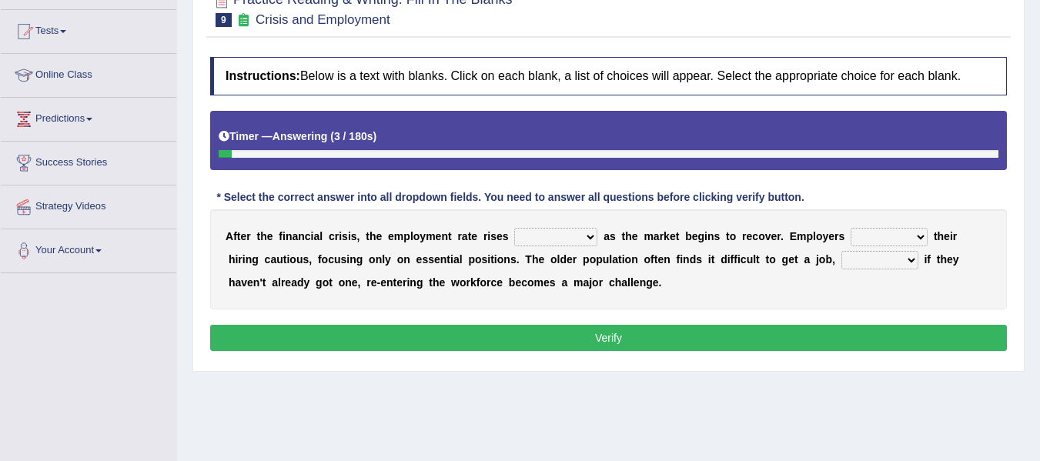
click at [538, 241] on select "normally conversely strenuously sharply" at bounding box center [555, 237] width 83 height 18
select select "sharply"
click at [514, 228] on select "normally conversely strenuously sharply" at bounding box center [555, 237] width 83 height 18
click at [557, 238] on select "normally conversely strenuously sharply" at bounding box center [555, 237] width 83 height 18
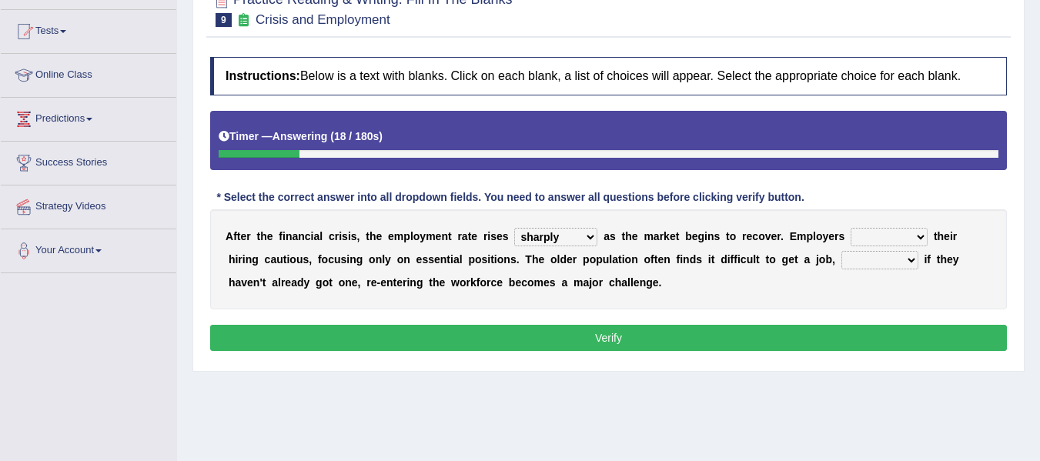
click at [886, 236] on select "keeping kept keep are kept" at bounding box center [889, 237] width 77 height 18
select select "keeping"
click at [851, 228] on select "keeping kept keep are kept" at bounding box center [889, 237] width 77 height 18
click at [857, 264] on select "although while then because" at bounding box center [880, 260] width 77 height 18
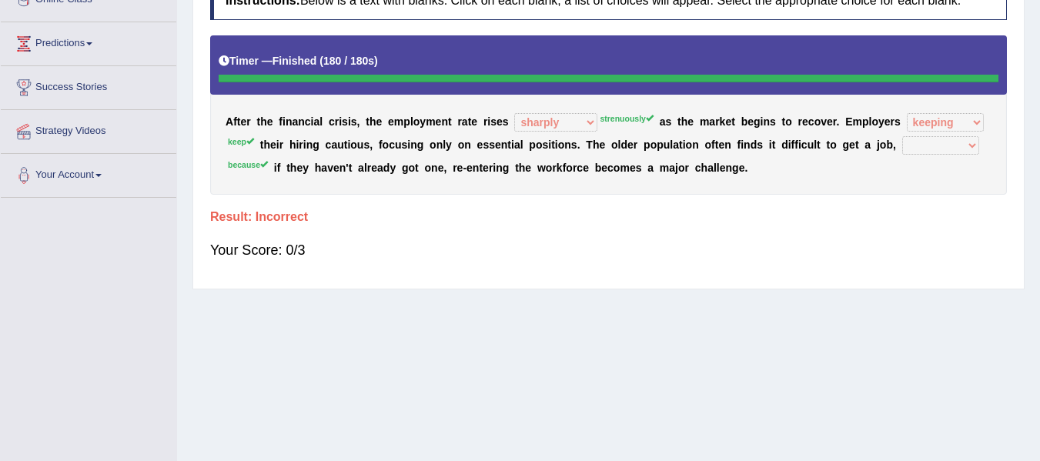
scroll to position [0, 0]
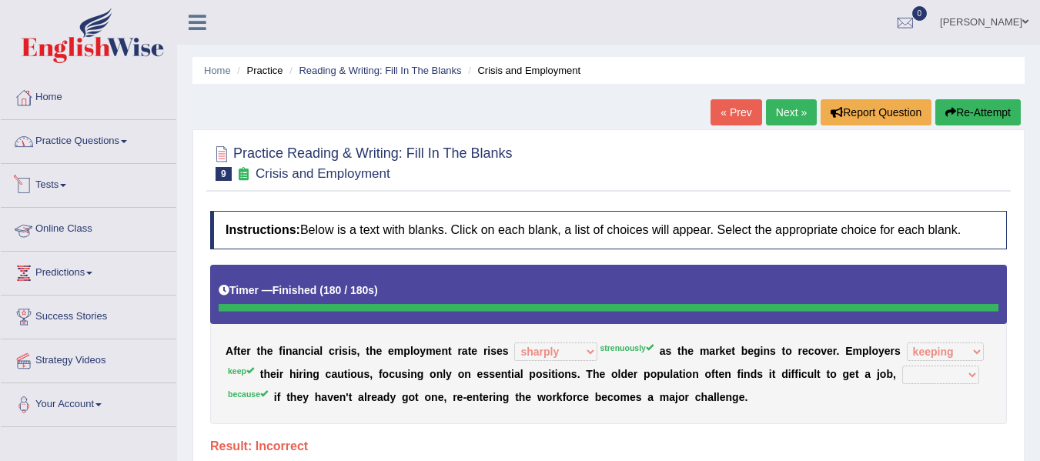
click at [100, 141] on link "Practice Questions" at bounding box center [89, 139] width 176 height 39
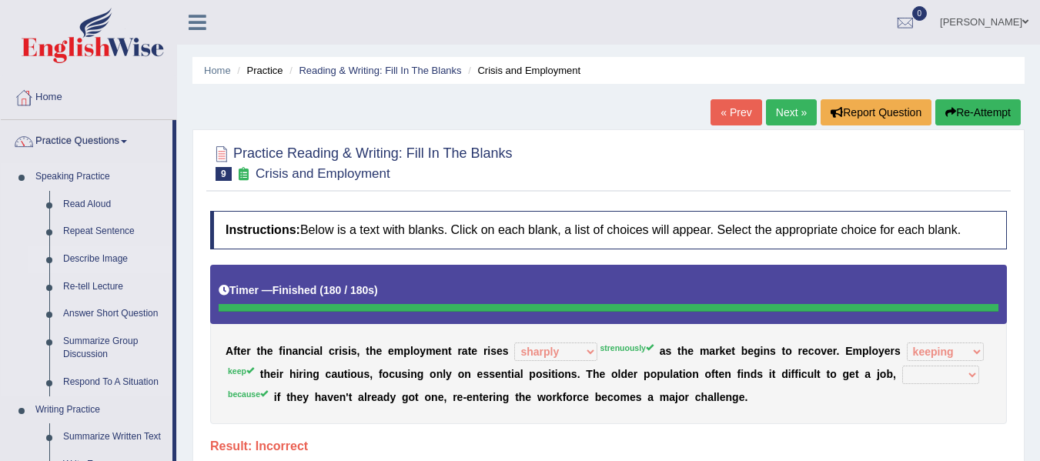
click at [111, 260] on link "Describe Image" at bounding box center [114, 260] width 116 height 28
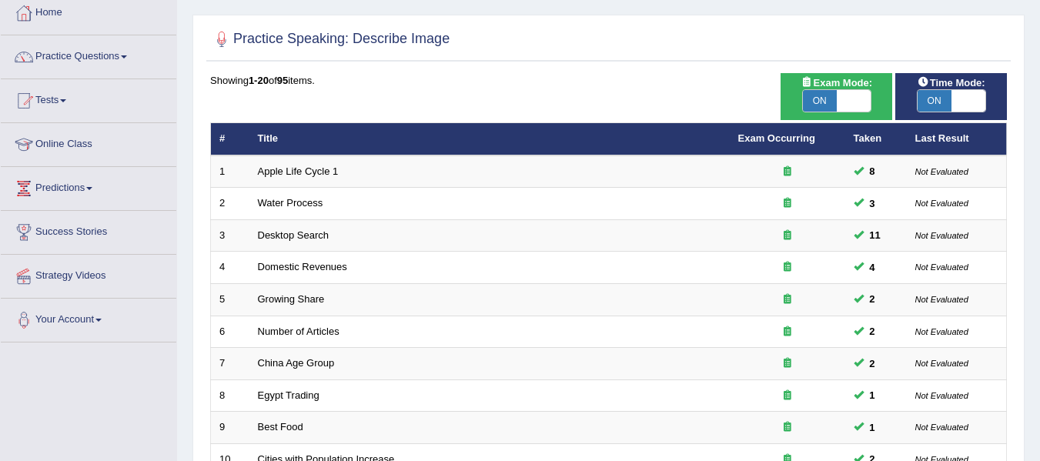
scroll to position [77, 0]
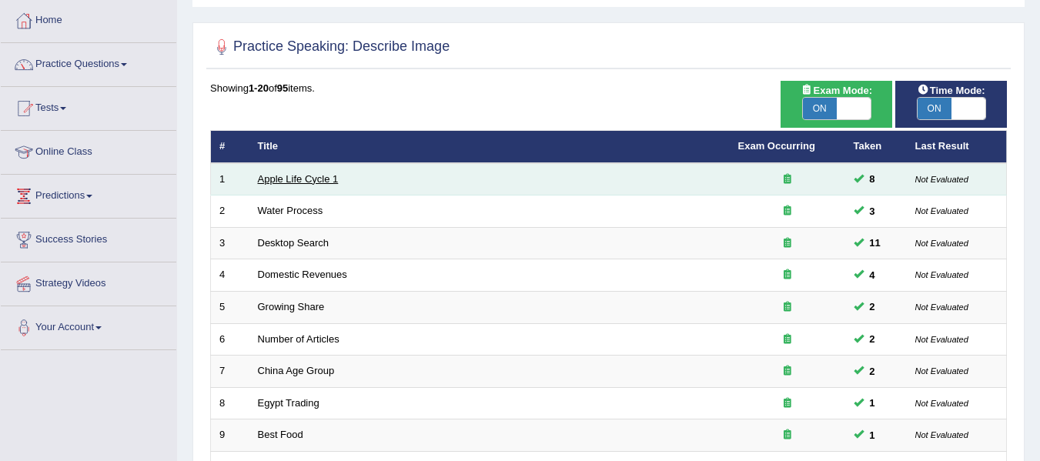
click at [286, 179] on link "Apple Life Cycle 1" at bounding box center [298, 179] width 81 height 12
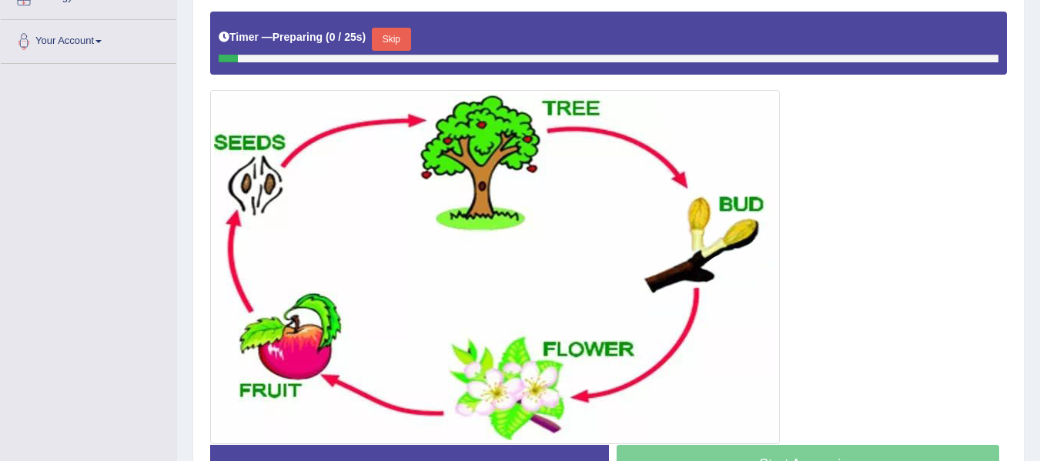
scroll to position [388, 0]
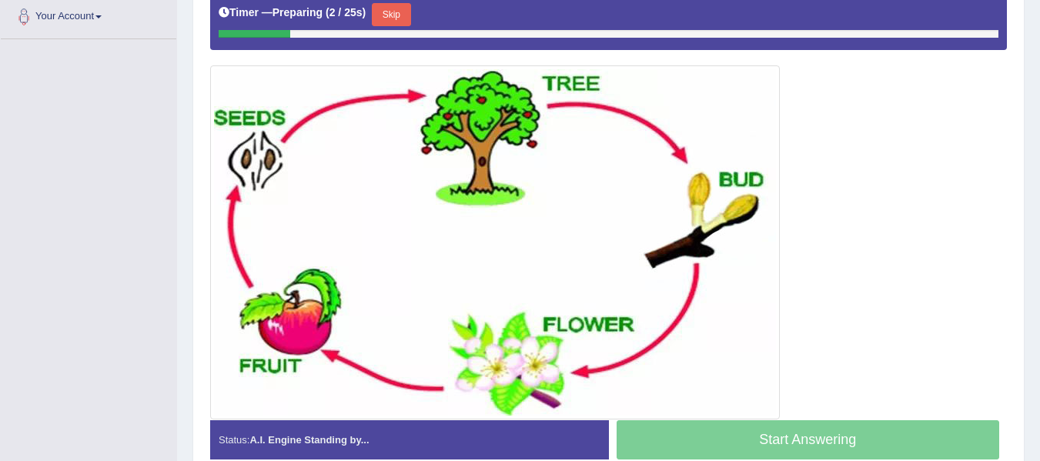
click at [410, 22] on button "Skip" at bounding box center [391, 14] width 39 height 23
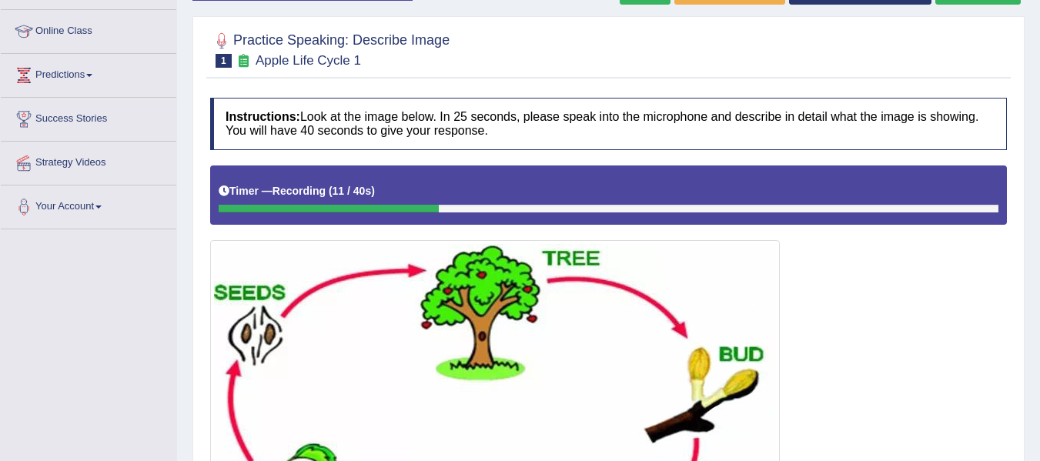
scroll to position [142, 0]
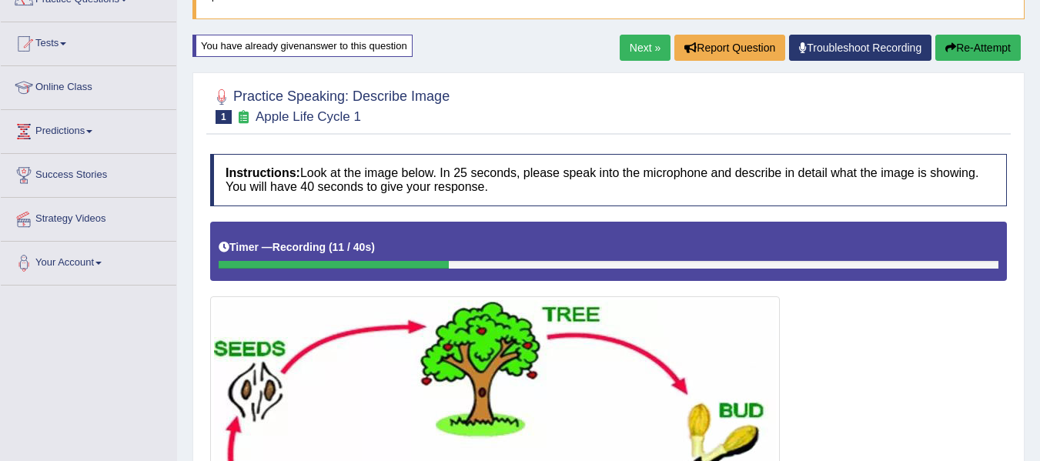
click at [968, 56] on button "Re-Attempt" at bounding box center [978, 48] width 85 height 26
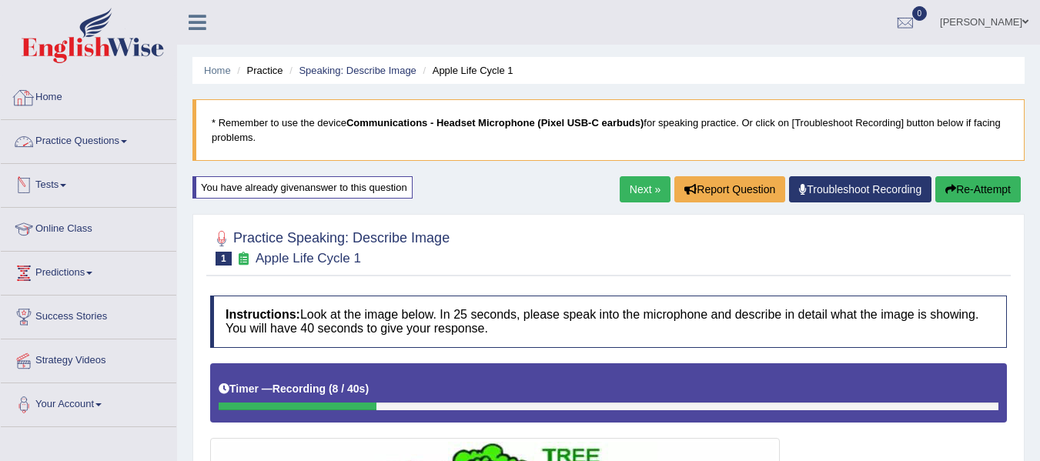
click at [62, 87] on link "Home" at bounding box center [89, 95] width 176 height 39
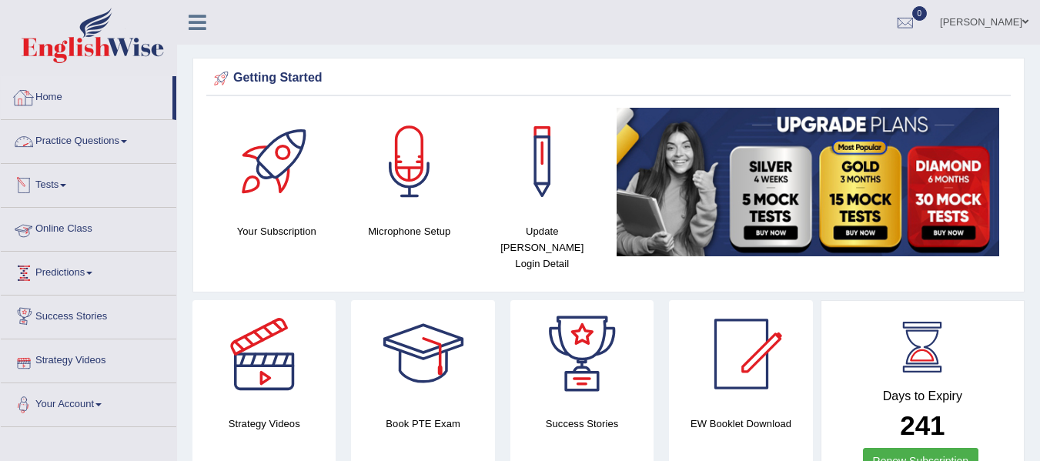
click at [112, 152] on link "Practice Questions" at bounding box center [89, 139] width 176 height 39
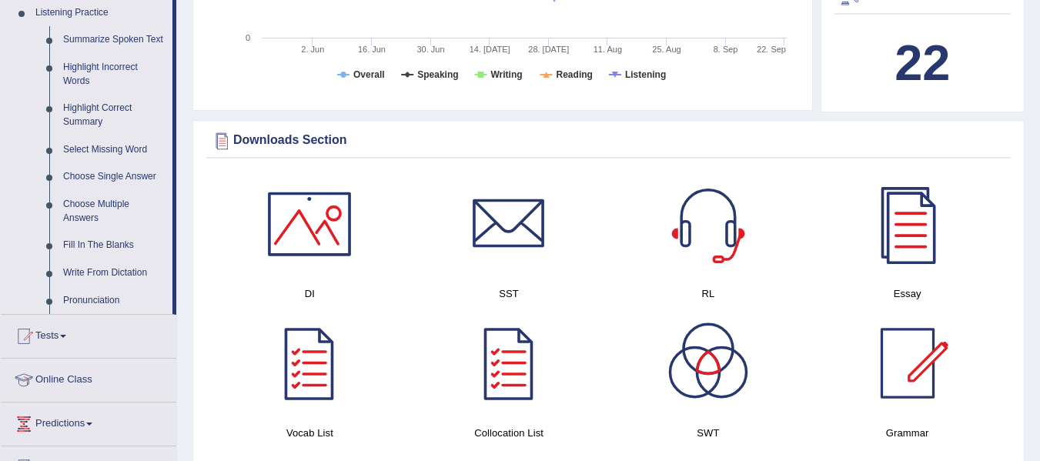
scroll to position [693, 0]
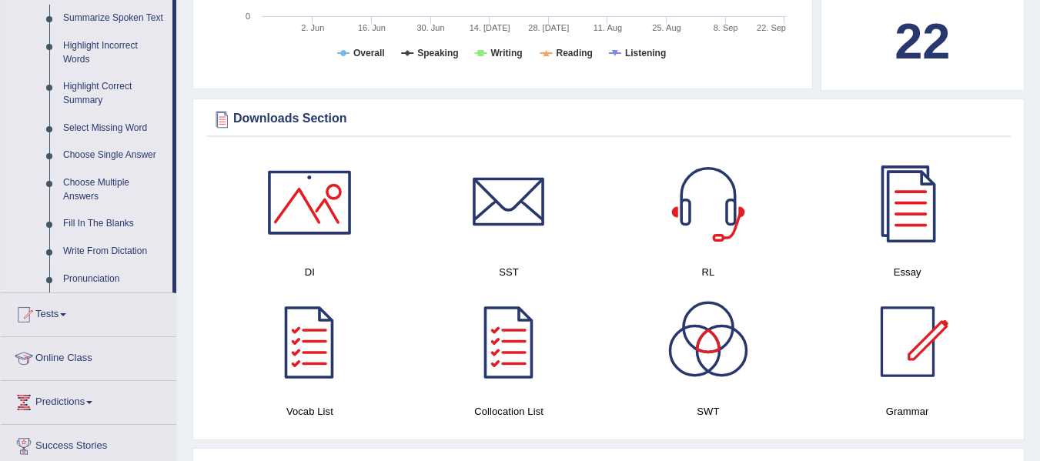
click at [115, 247] on link "Write From Dictation" at bounding box center [114, 252] width 116 height 28
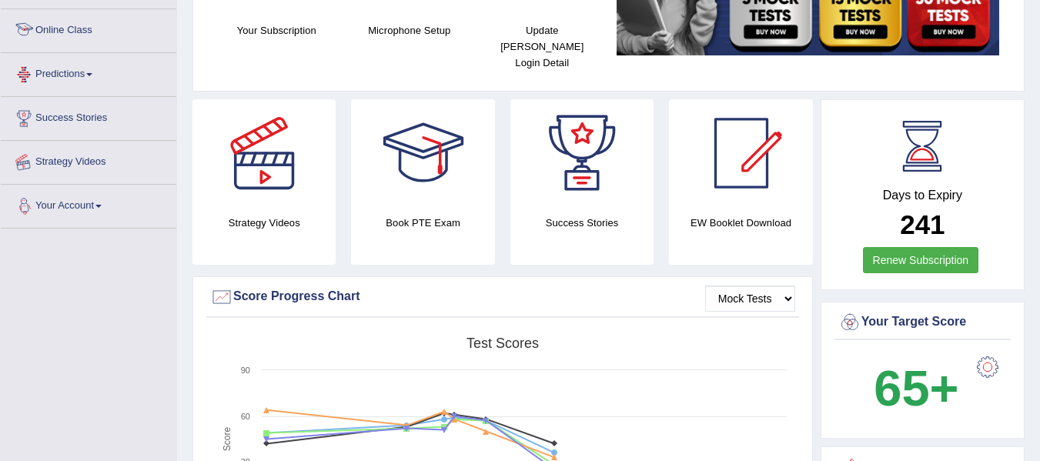
scroll to position [347, 0]
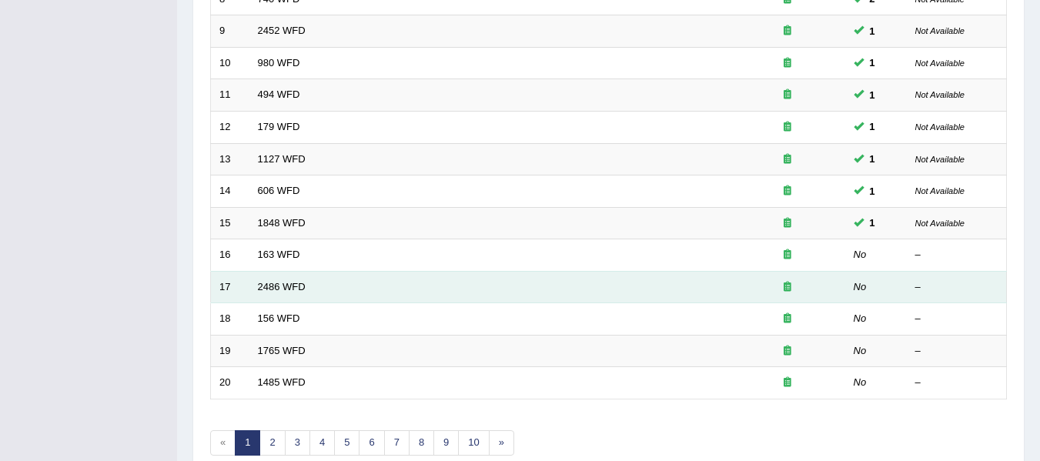
scroll to position [404, 0]
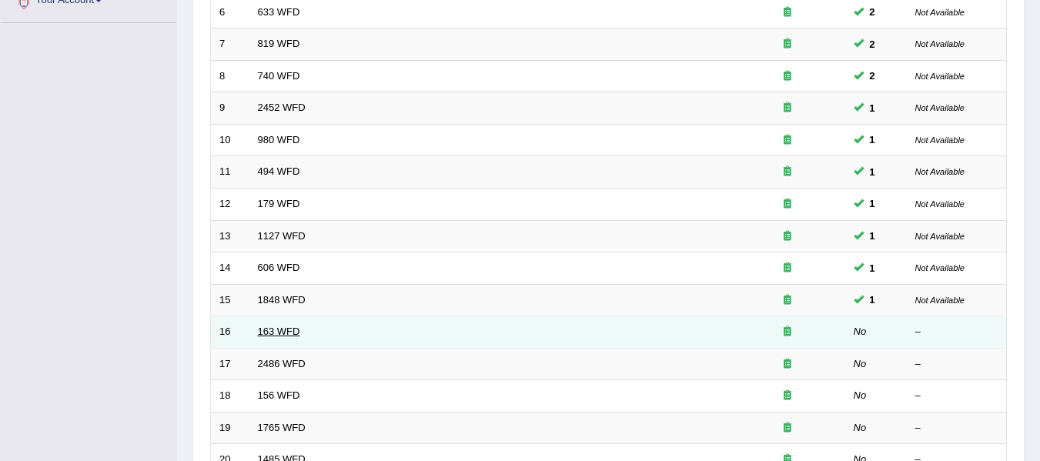
click at [273, 330] on link "163 WFD" at bounding box center [279, 332] width 42 height 12
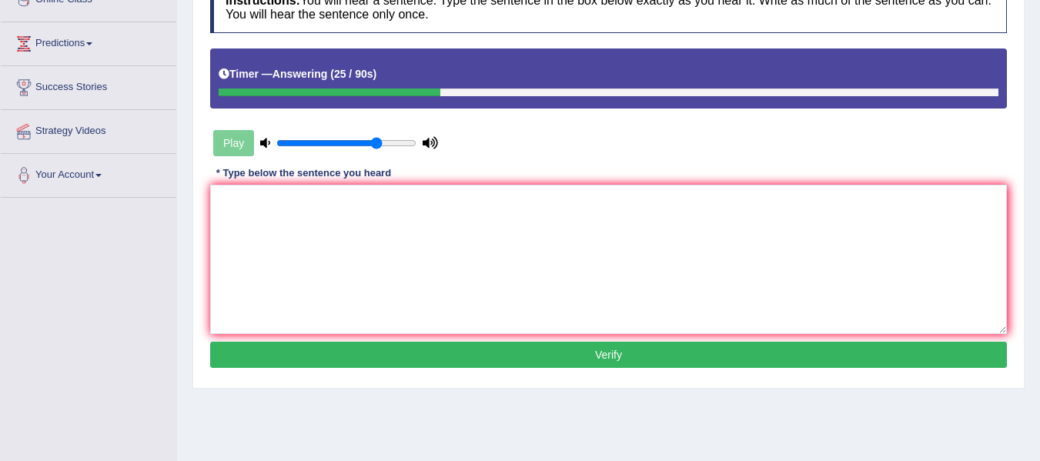
scroll to position [231, 0]
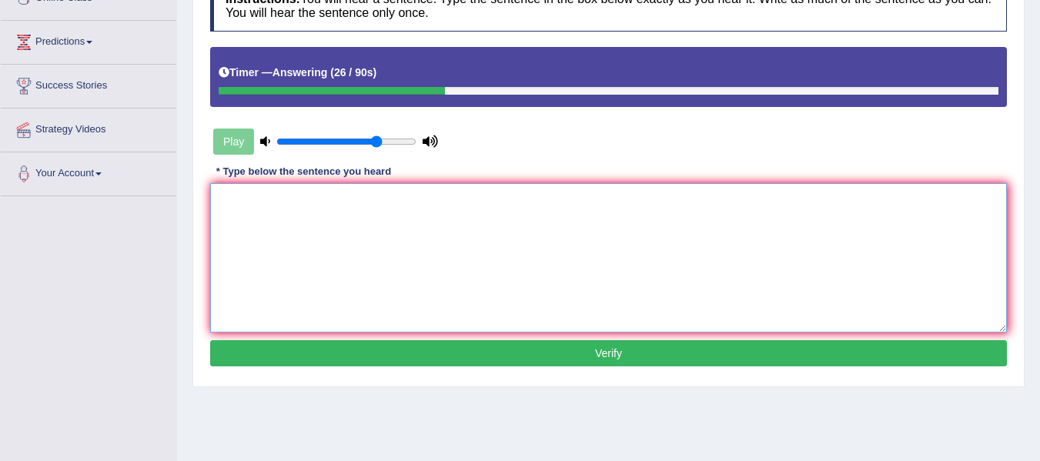
drag, startPoint x: 581, startPoint y: 269, endPoint x: 675, endPoint y: 215, distance: 108.3
click at [602, 258] on textarea at bounding box center [608, 257] width 797 height 149
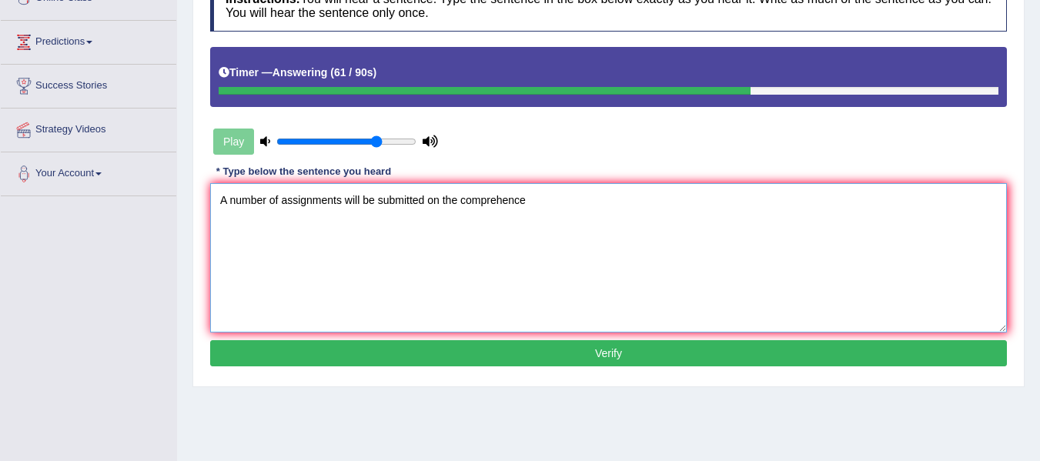
type textarea "A number of assignments will be submitted on the comprehence"
click at [410, 358] on button "Verify" at bounding box center [608, 353] width 797 height 26
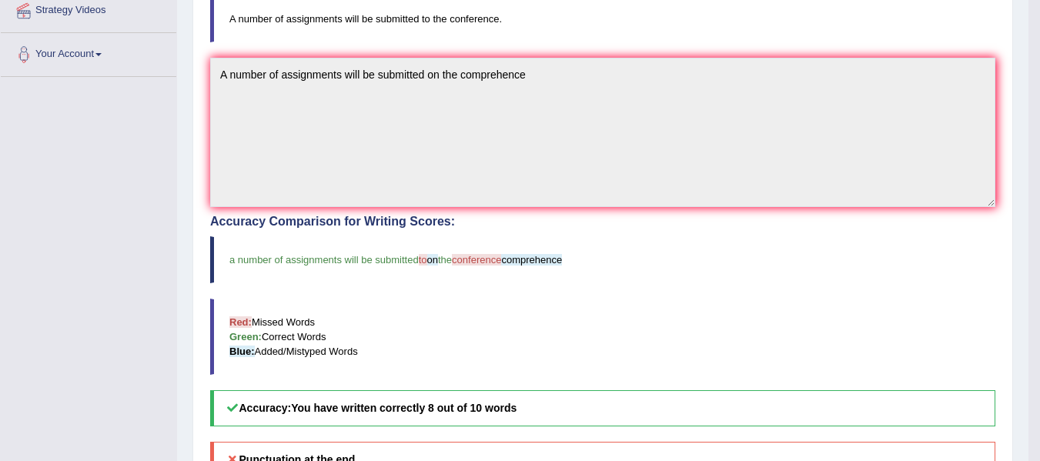
scroll to position [0, 0]
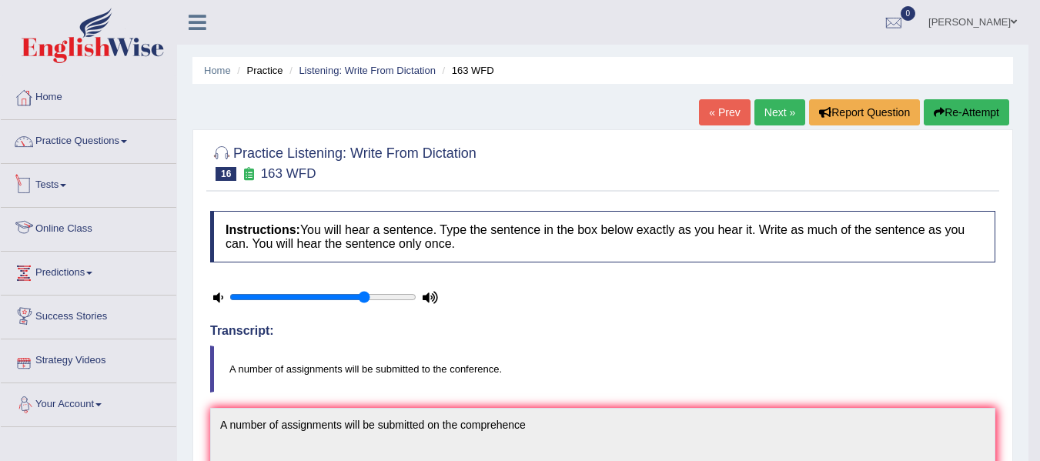
click at [73, 161] on li "Practice Questions Speaking Practice Read Aloud Repeat Sentence Describe Image …" at bounding box center [89, 142] width 176 height 44
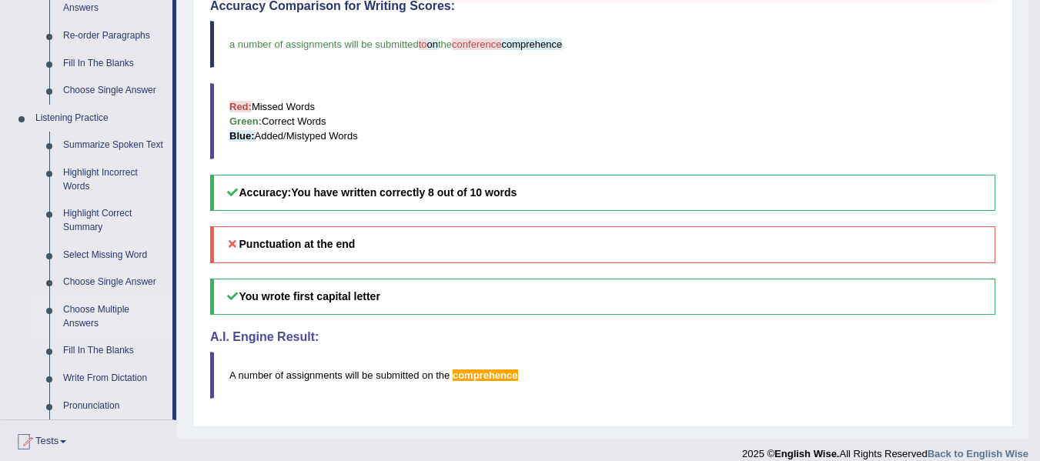
scroll to position [539, 0]
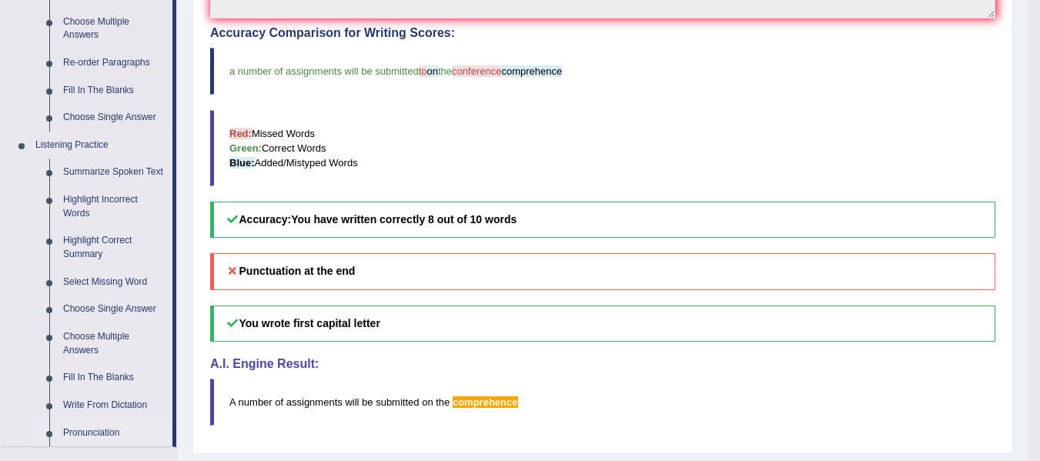
click at [93, 423] on link "Pronunciation" at bounding box center [114, 434] width 116 height 28
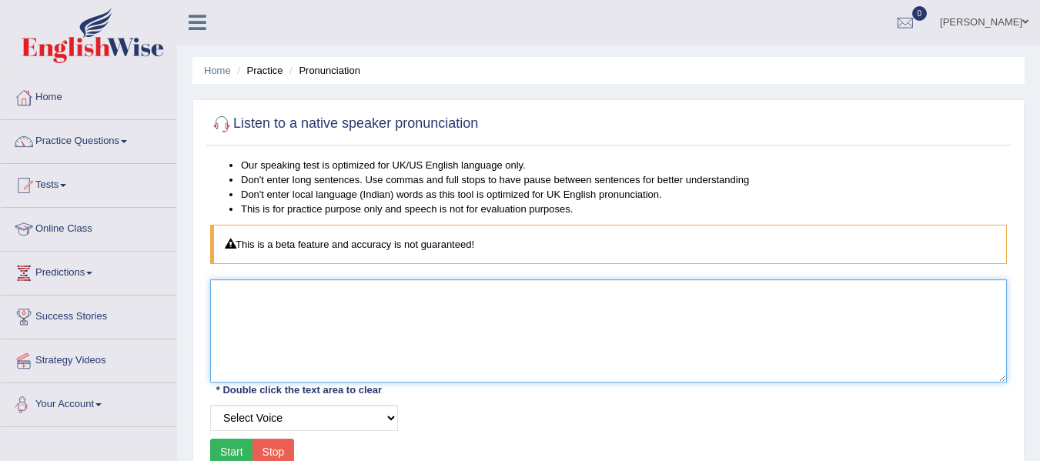
click at [313, 331] on textarea at bounding box center [608, 331] width 797 height 103
click at [311, 332] on textarea at bounding box center [608, 331] width 797 height 103
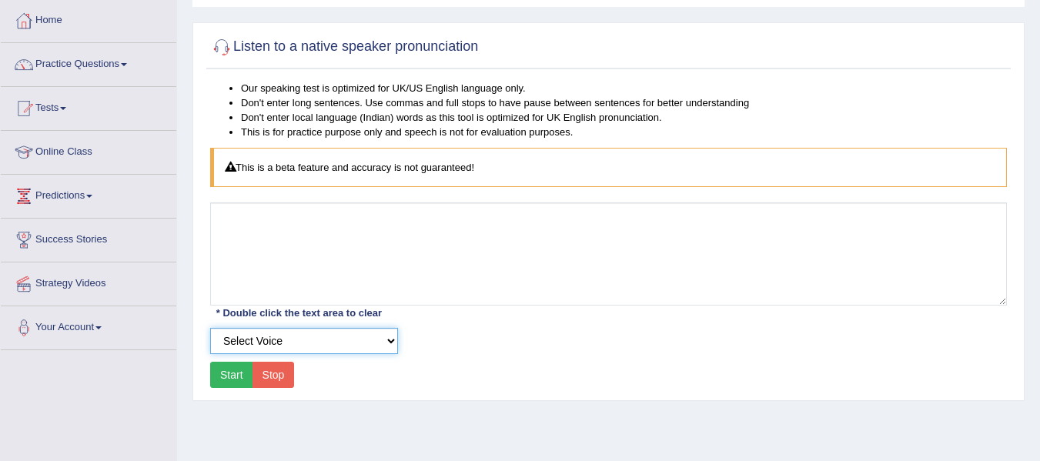
click at [308, 336] on select "Select Voice UK English [DEMOGRAPHIC_DATA] UK English [DEMOGRAPHIC_DATA]" at bounding box center [304, 341] width 188 height 26
select select "3"
click at [210, 328] on select "Select Voice UK English [DEMOGRAPHIC_DATA] UK English [DEMOGRAPHIC_DATA]" at bounding box center [304, 341] width 188 height 26
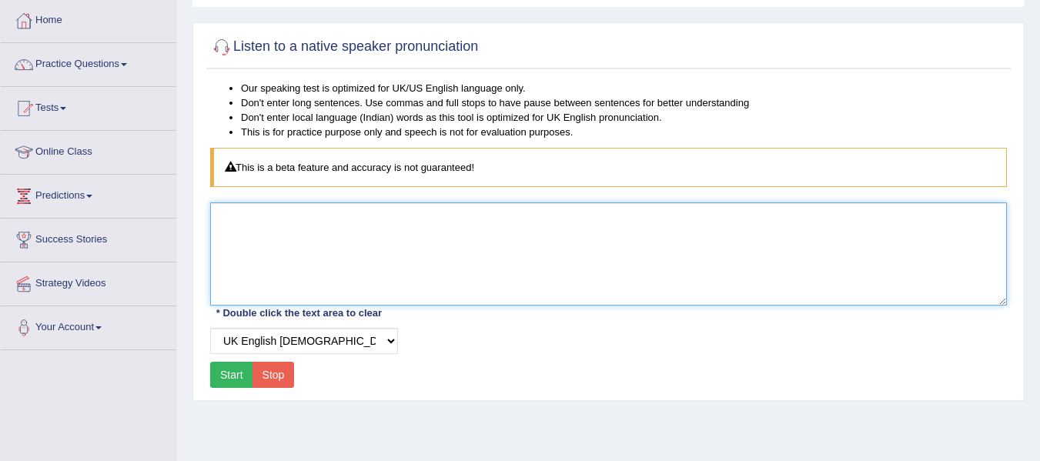
click at [300, 229] on textarea at bounding box center [608, 254] width 797 height 103
type textarea "conference"
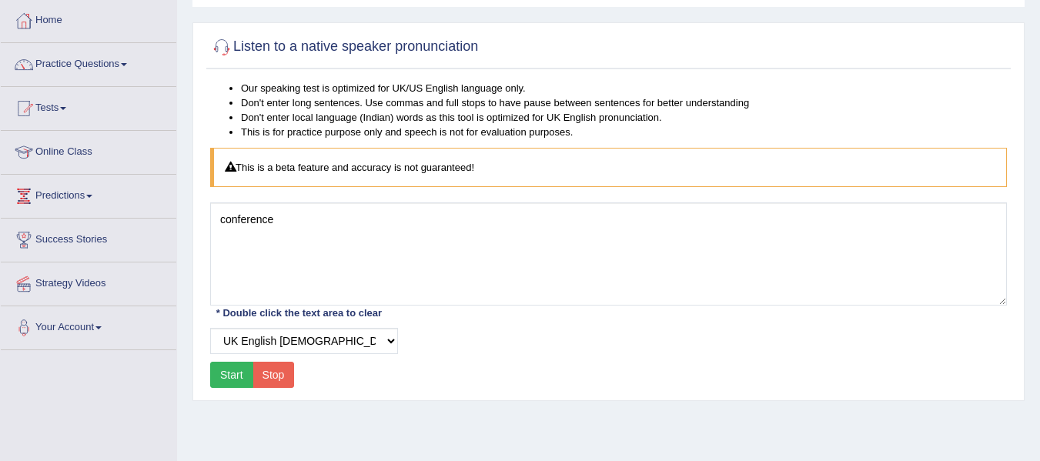
click at [233, 375] on button "Start" at bounding box center [231, 375] width 43 height 26
click at [271, 346] on select "Select Voice UK English [DEMOGRAPHIC_DATA] UK English [DEMOGRAPHIC_DATA]" at bounding box center [304, 341] width 188 height 26
click at [210, 328] on select "Select Voice UK English [DEMOGRAPHIC_DATA] UK English [DEMOGRAPHIC_DATA]" at bounding box center [304, 341] width 188 height 26
click at [229, 376] on button "Start" at bounding box center [231, 375] width 43 height 26
click at [246, 343] on select "Select Voice UK English [DEMOGRAPHIC_DATA] UK English [DEMOGRAPHIC_DATA]" at bounding box center [304, 341] width 188 height 26
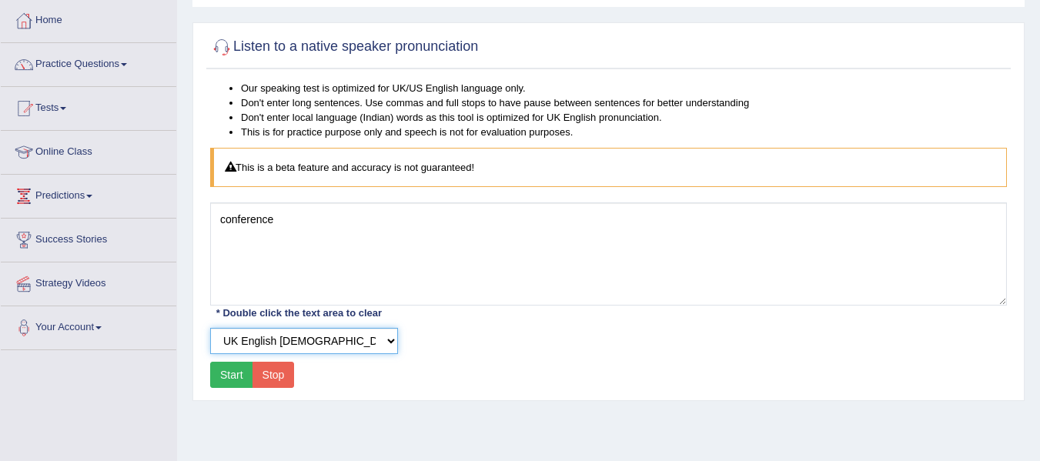
select select "2"
click at [210, 328] on select "Select Voice UK English [DEMOGRAPHIC_DATA] UK English [DEMOGRAPHIC_DATA]" at bounding box center [304, 341] width 188 height 26
click at [244, 370] on button "Start" at bounding box center [231, 375] width 43 height 26
click at [246, 350] on select "Select Voice UK English [DEMOGRAPHIC_DATA] UK English [DEMOGRAPHIC_DATA]" at bounding box center [304, 341] width 188 height 26
click at [210, 328] on select "Select Voice UK English [DEMOGRAPHIC_DATA] UK English [DEMOGRAPHIC_DATA]" at bounding box center [304, 341] width 188 height 26
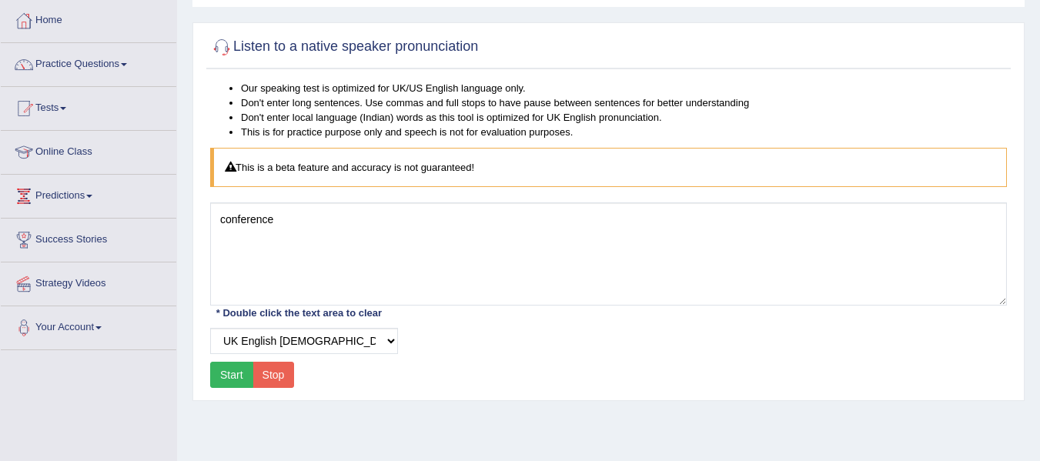
click at [247, 380] on button "Start" at bounding box center [231, 375] width 43 height 26
click at [92, 73] on link "Practice Questions" at bounding box center [89, 62] width 176 height 39
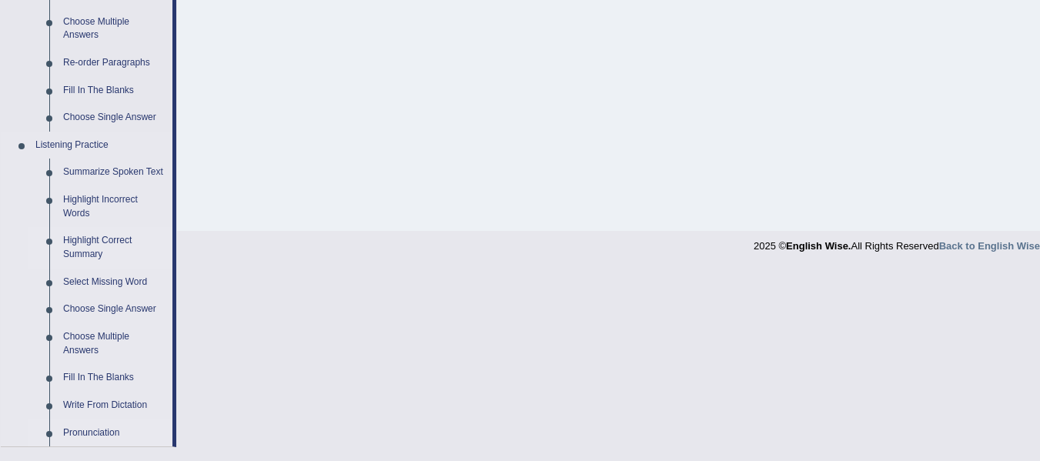
scroll to position [616, 0]
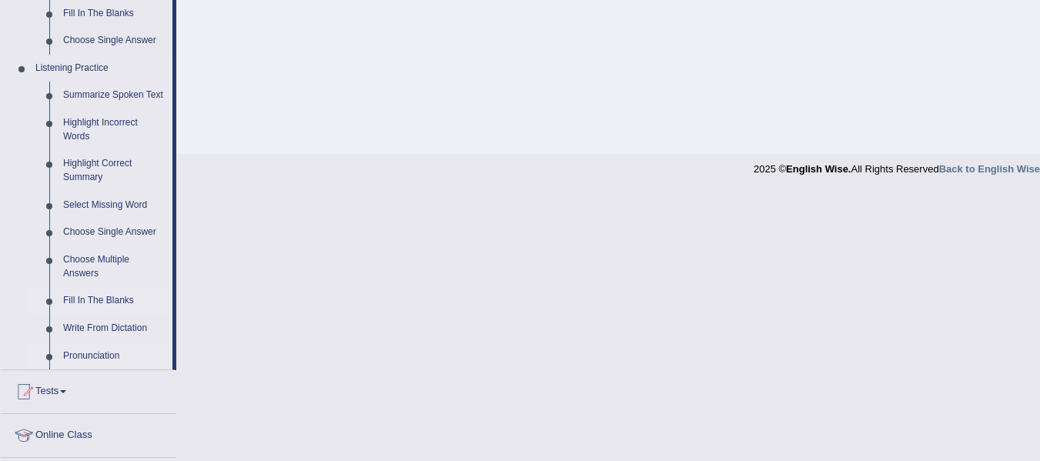
click at [107, 296] on link "Fill In The Blanks" at bounding box center [114, 301] width 116 height 28
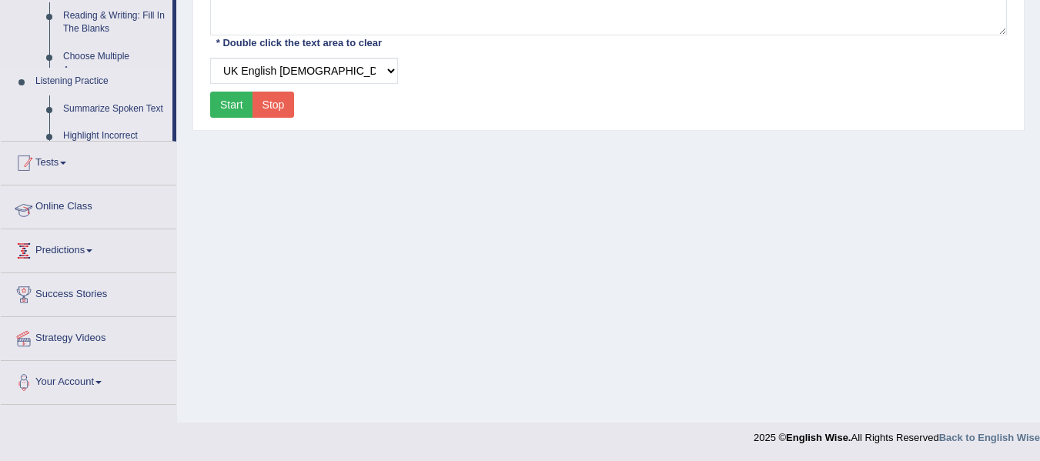
scroll to position [347, 0]
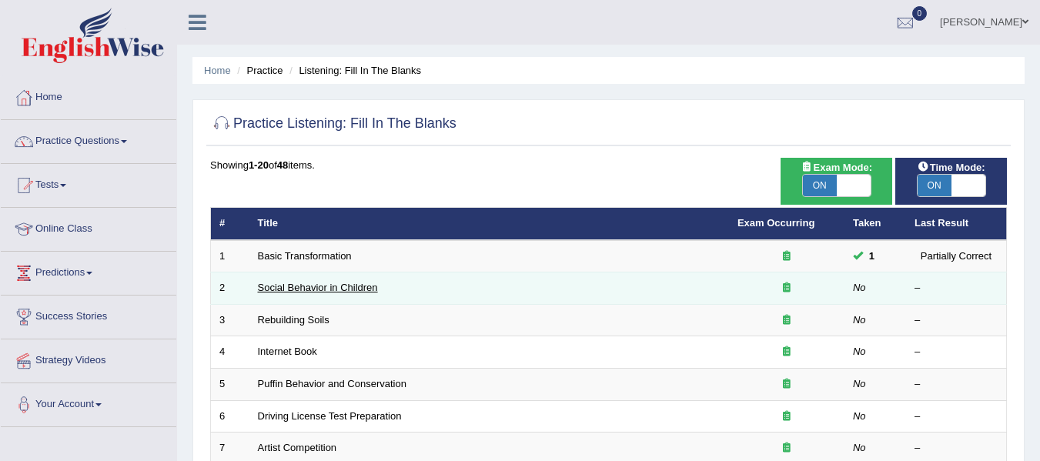
click at [286, 290] on link "Social Behavior in Children" at bounding box center [318, 288] width 120 height 12
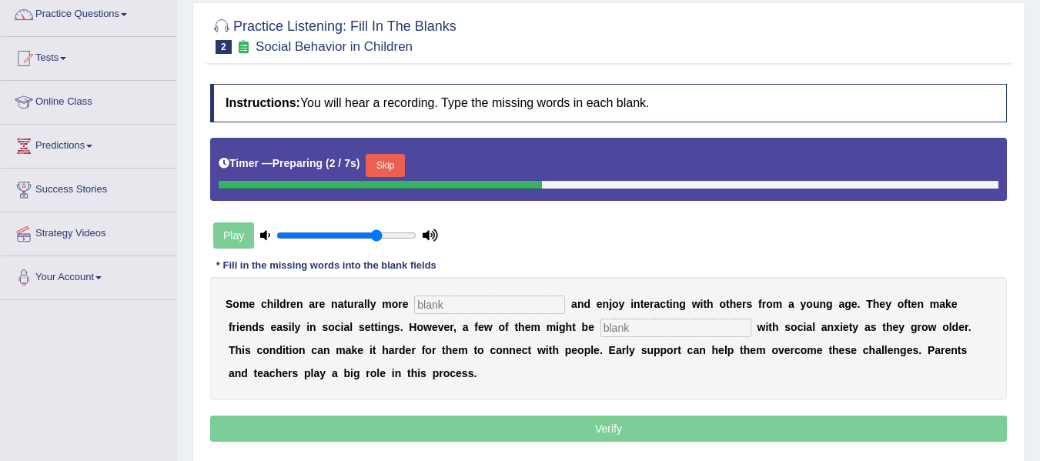
scroll to position [154, 0]
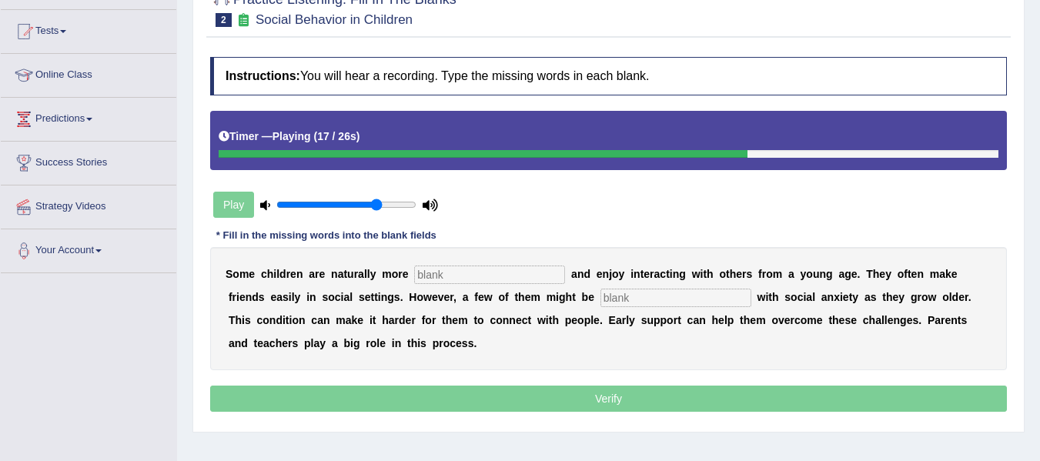
click at [710, 293] on input "text" at bounding box center [676, 298] width 151 height 18
type input "diagnosed"
click at [444, 270] on input "text" at bounding box center [489, 275] width 151 height 18
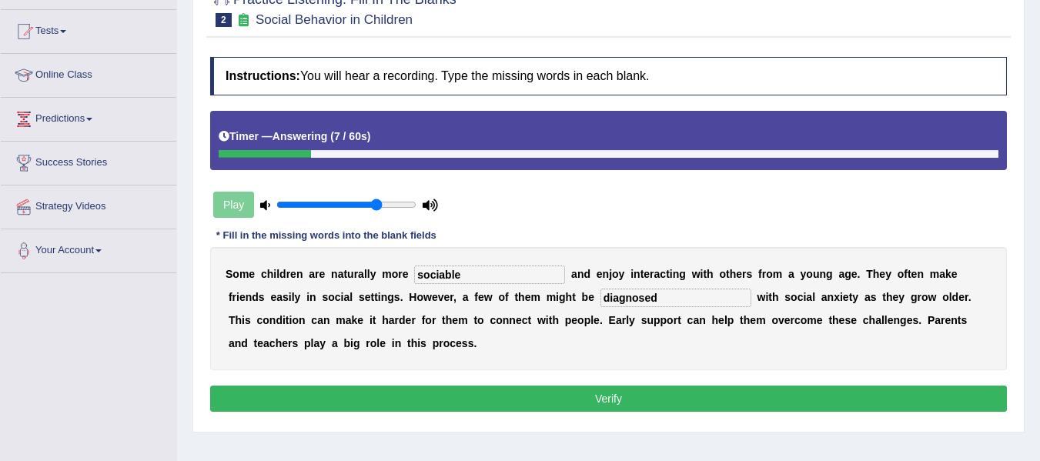
type input "sociable"
click at [581, 400] on button "Verify" at bounding box center [608, 399] width 797 height 26
